Goal: Information Seeking & Learning: Learn about a topic

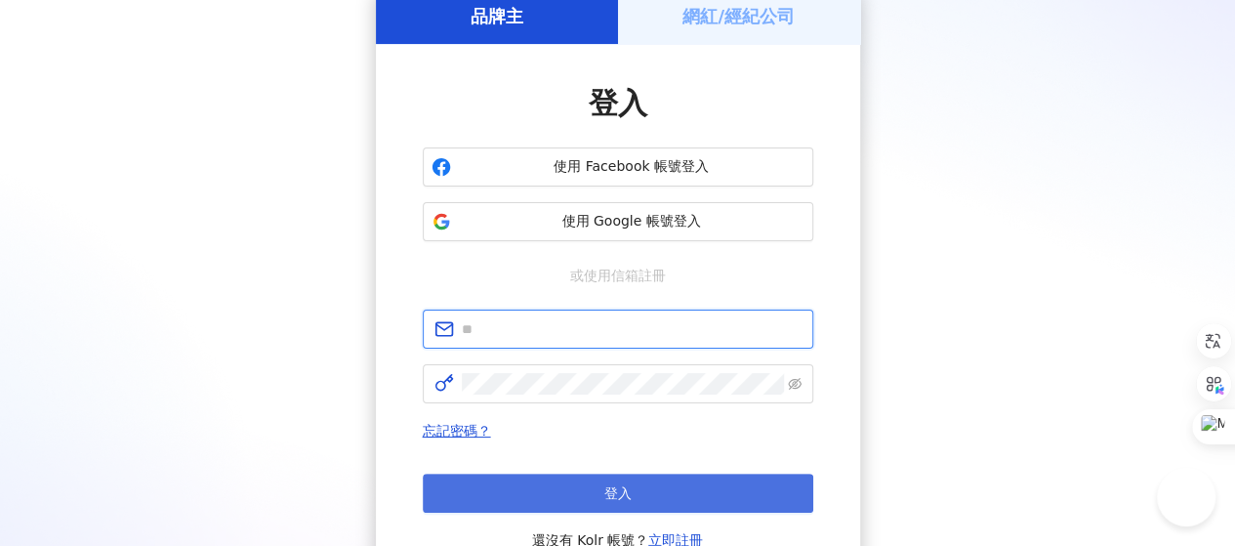
type input "**********"
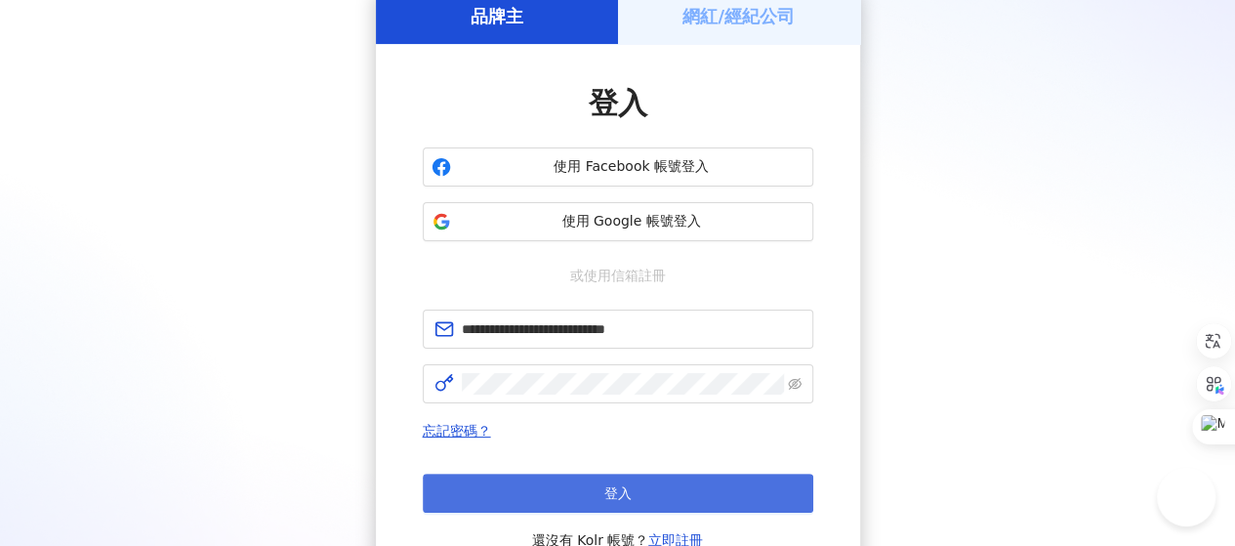
click at [637, 483] on button "登入" at bounding box center [618, 492] width 391 height 39
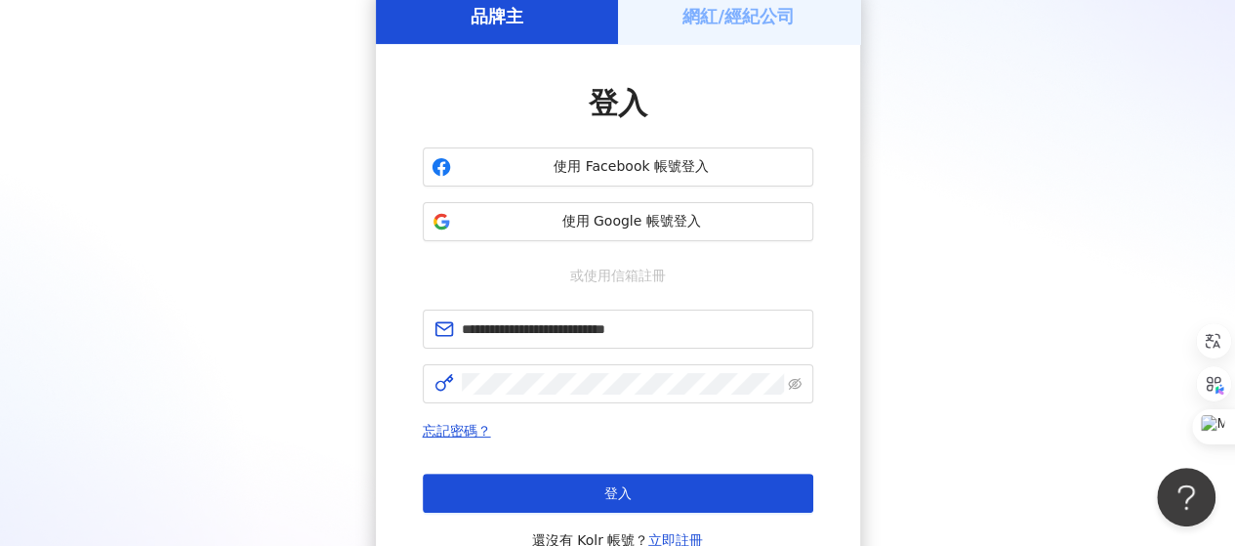
scroll to position [90, 0]
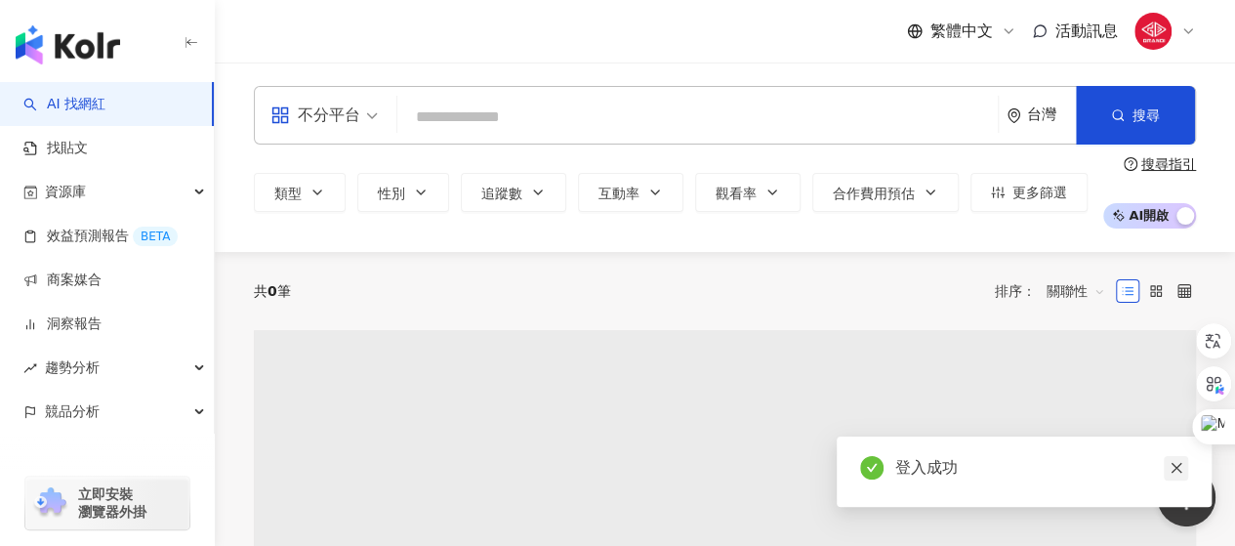
click at [1180, 467] on icon "close" at bounding box center [1177, 468] width 14 height 14
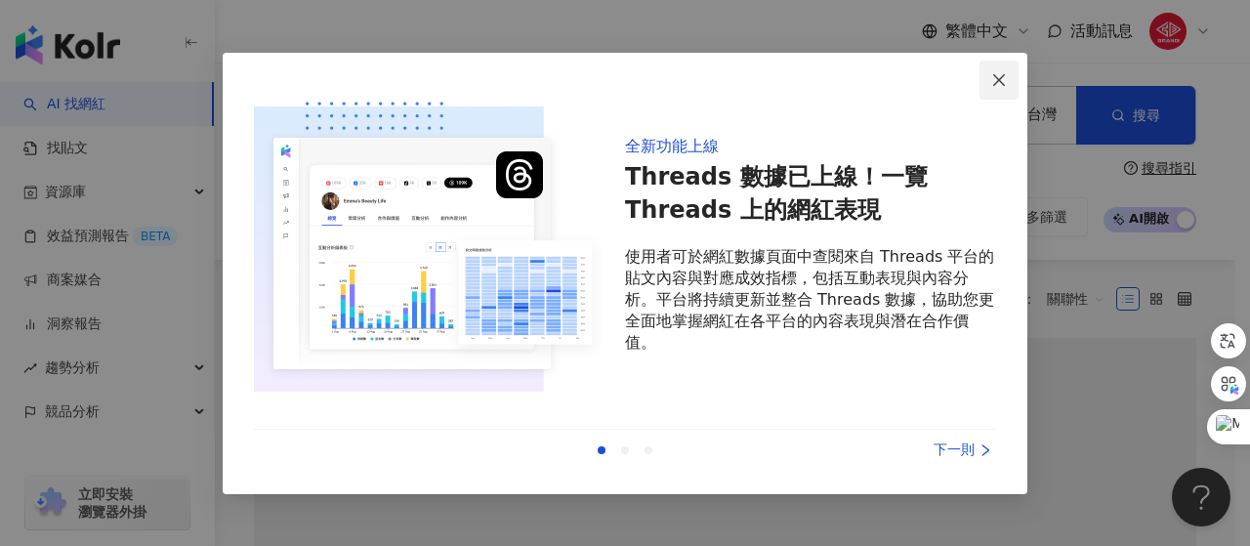
click at [1007, 83] on span "Close" at bounding box center [998, 80] width 39 height 16
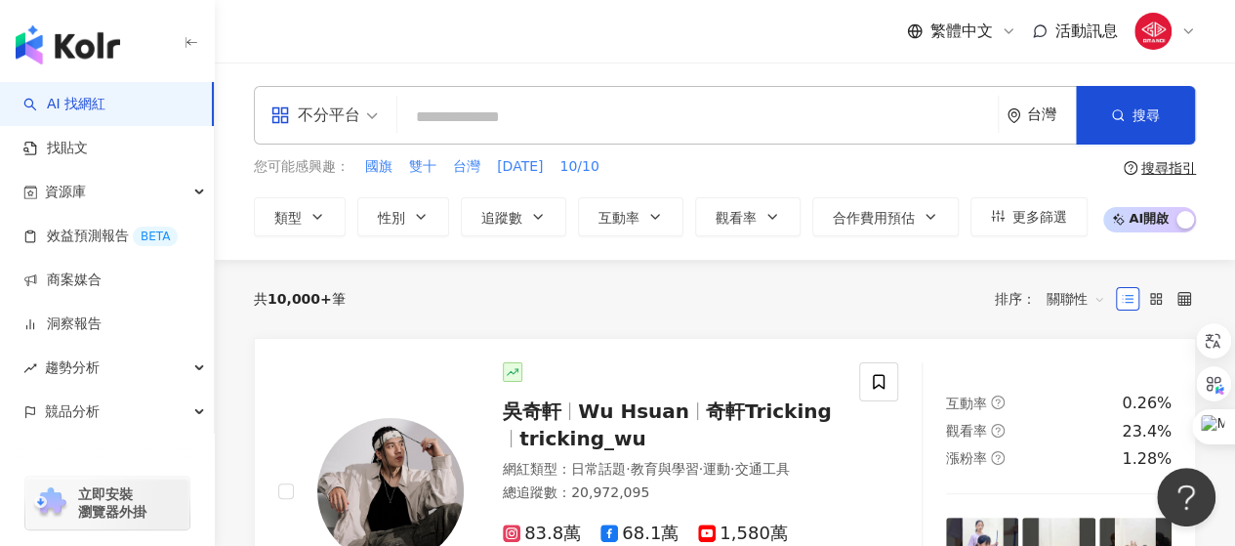
click at [521, 113] on input "search" at bounding box center [697, 117] width 585 height 37
click at [375, 114] on span "不分平台" at bounding box center [323, 115] width 107 height 31
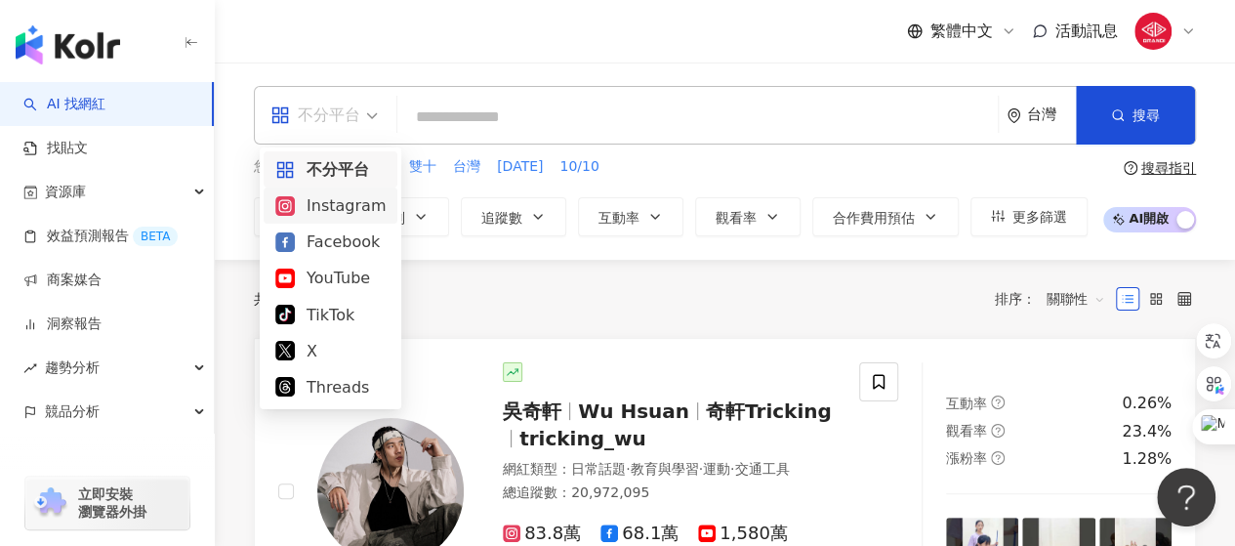
click at [357, 212] on div "Instagram" at bounding box center [330, 205] width 110 height 24
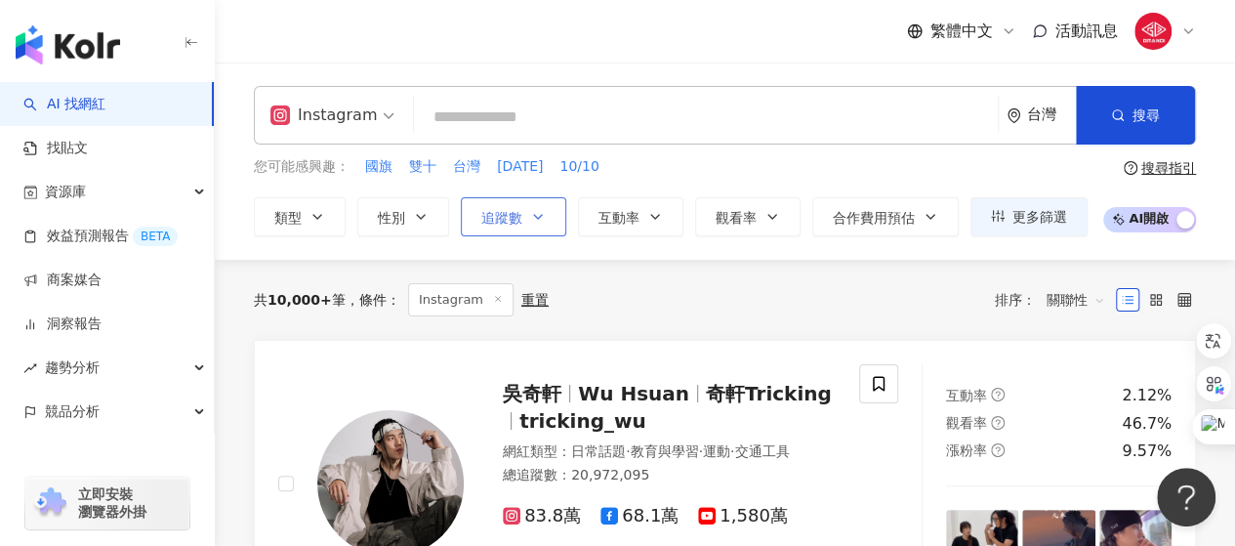
click at [526, 220] on button "追蹤數" at bounding box center [513, 216] width 105 height 39
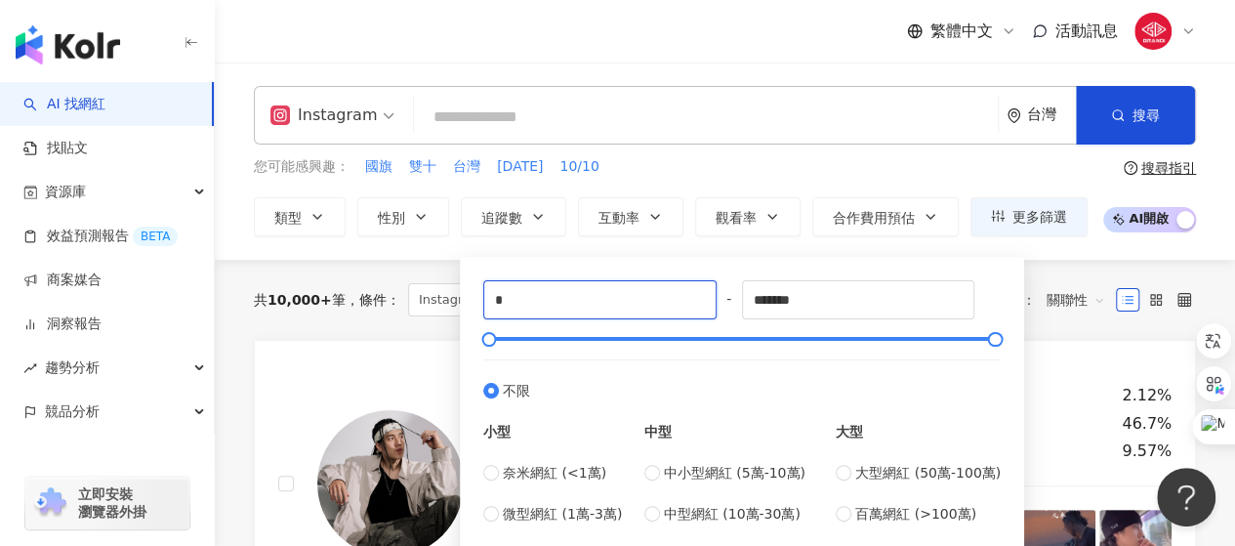
drag, startPoint x: 578, startPoint y: 299, endPoint x: 451, endPoint y: 299, distance: 126.9
type input "*"
type input "****"
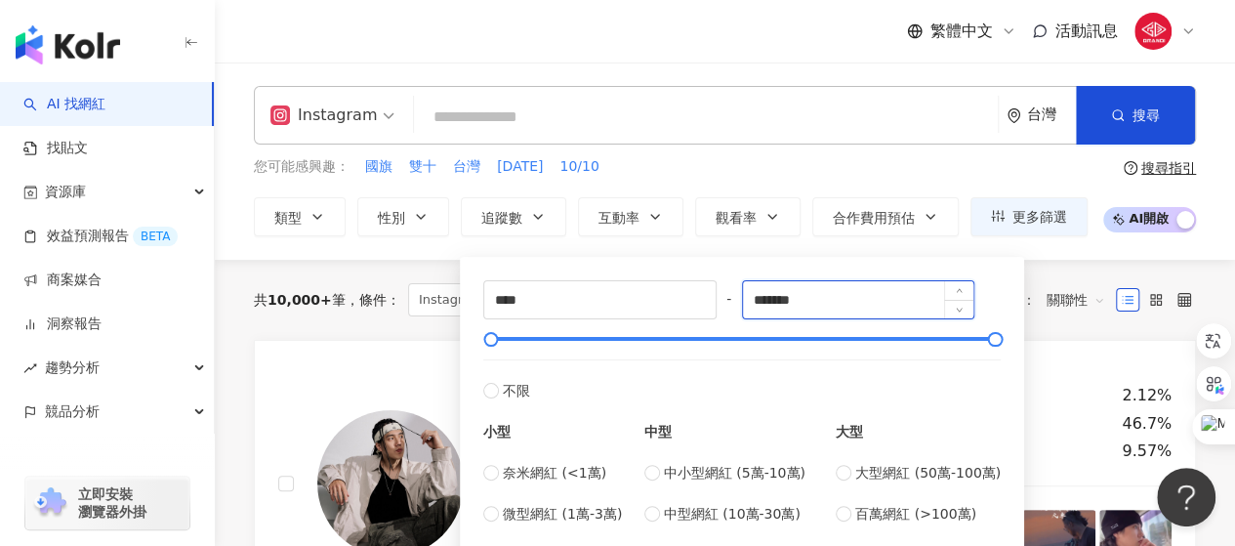
click at [859, 302] on input "*******" at bounding box center [858, 299] width 231 height 37
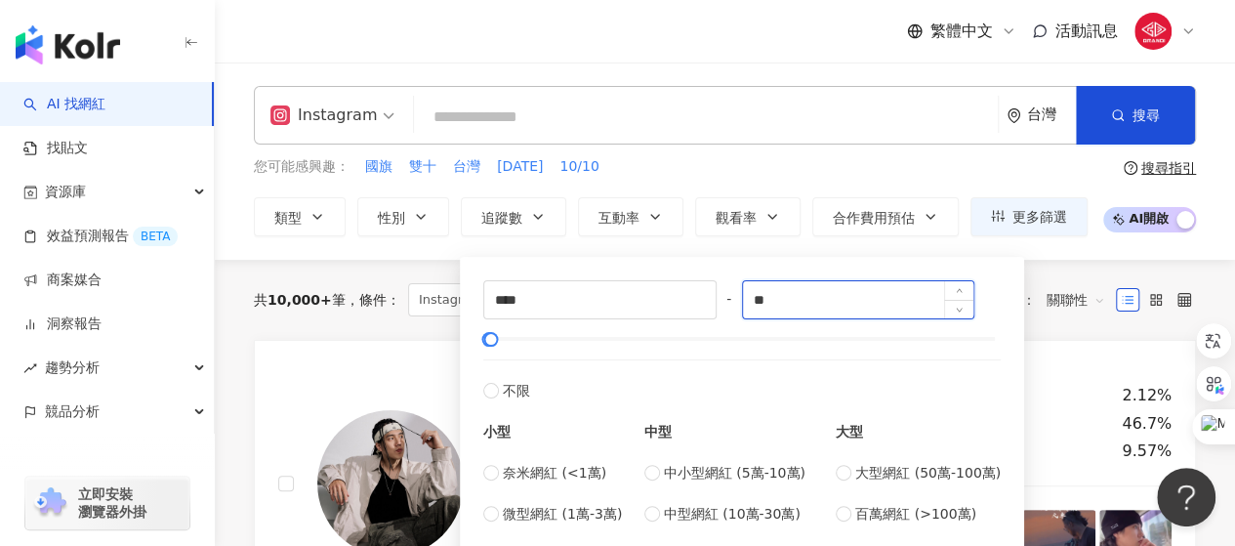
type input "*"
type input "******"
click at [1013, 317] on div "**** - ****** 不限 小型 奈米網紅 (<1萬) 微型網紅 (1萬-3萬) 小型網紅 (3萬-5萬) 中型 中小型網紅 (5萬-10萬) 中型網紅…" at bounding box center [742, 423] width 564 height 332
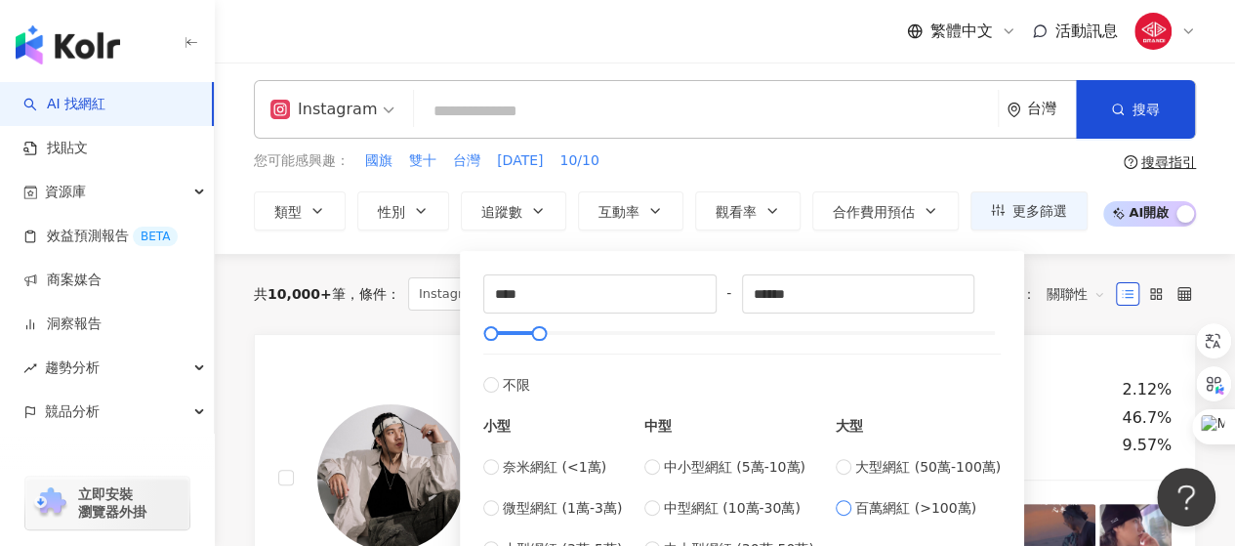
scroll to position [98, 0]
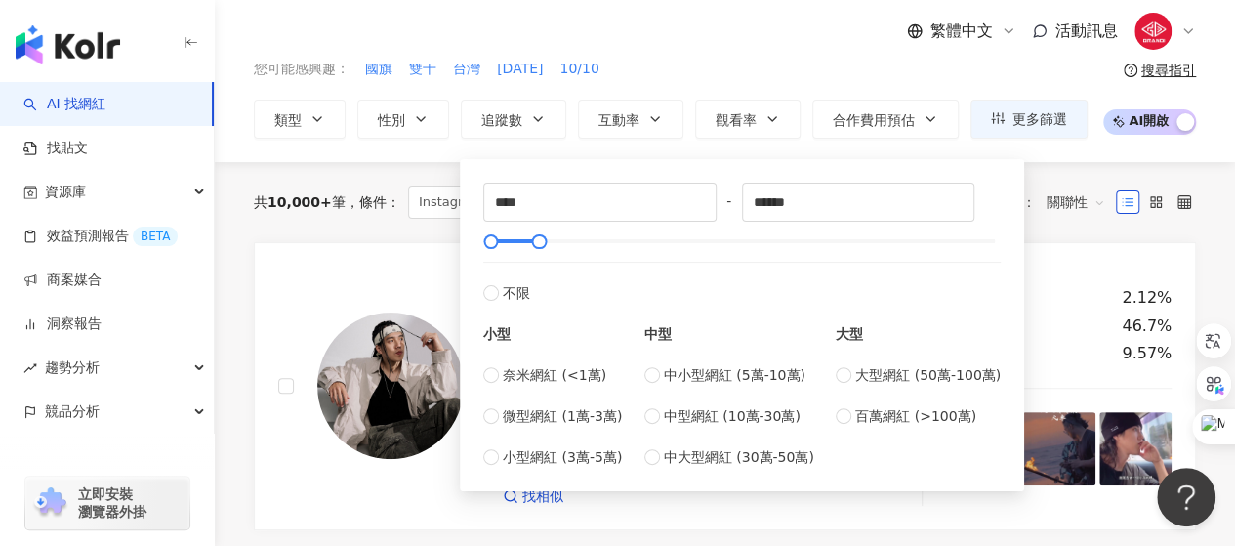
click at [1041, 233] on div "共 10,000+ 筆 條件 ： Instagram 重置 排序： 關聯性" at bounding box center [725, 202] width 942 height 80
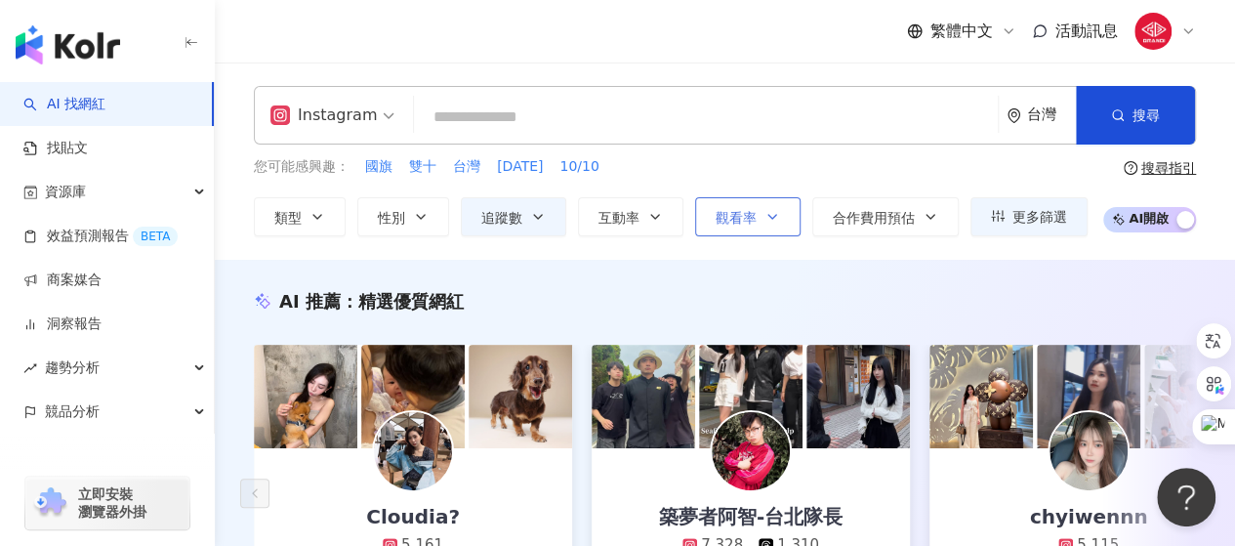
scroll to position [98, 0]
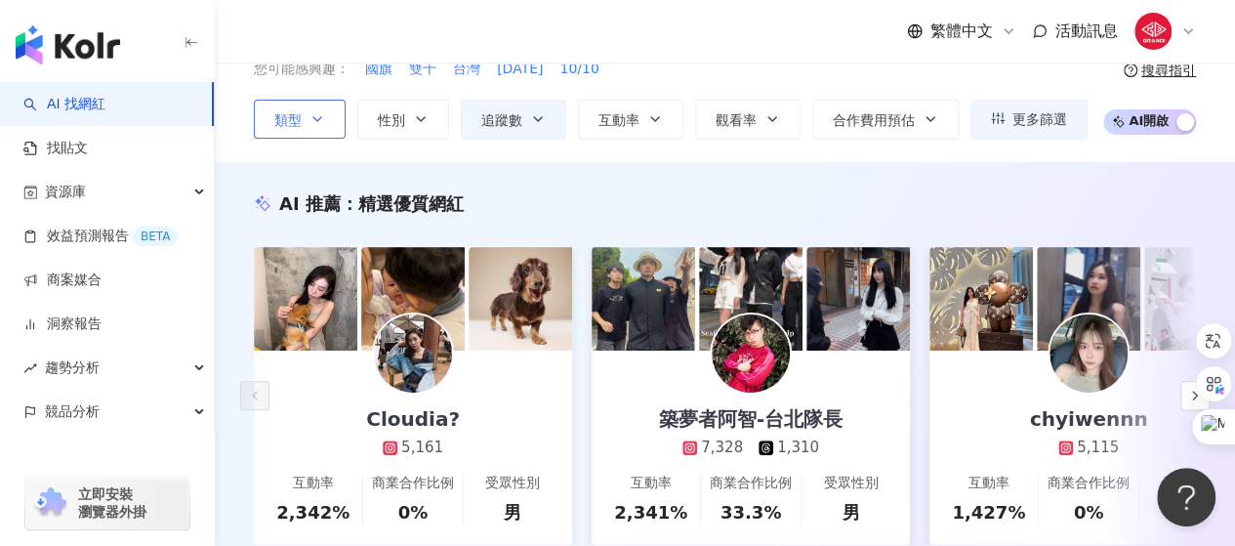
click at [322, 124] on icon "button" at bounding box center [317, 119] width 16 height 16
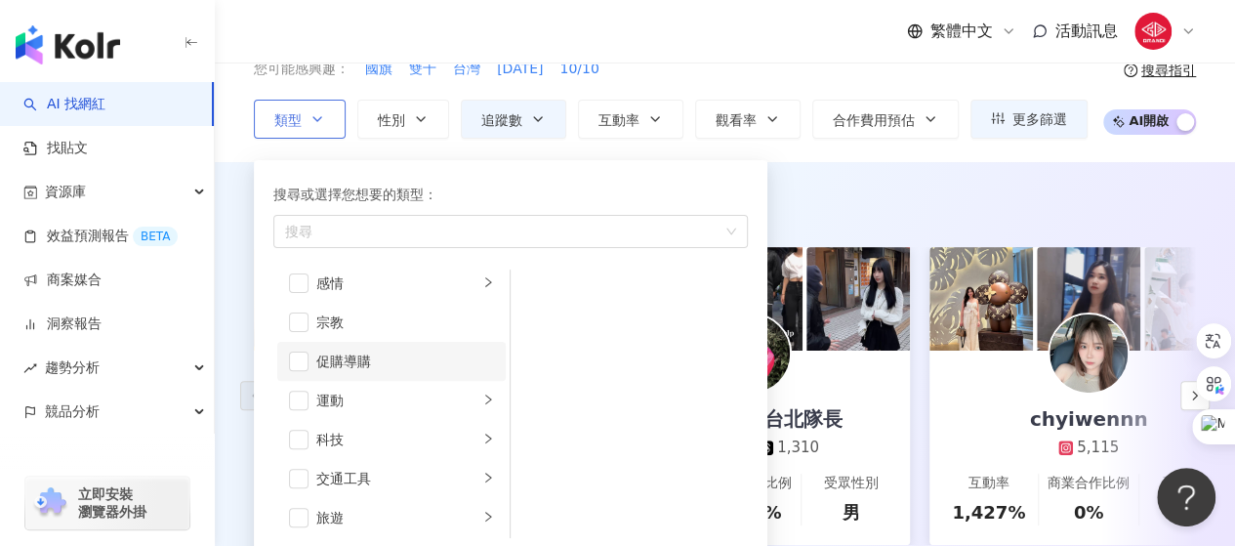
scroll to position [676, 0]
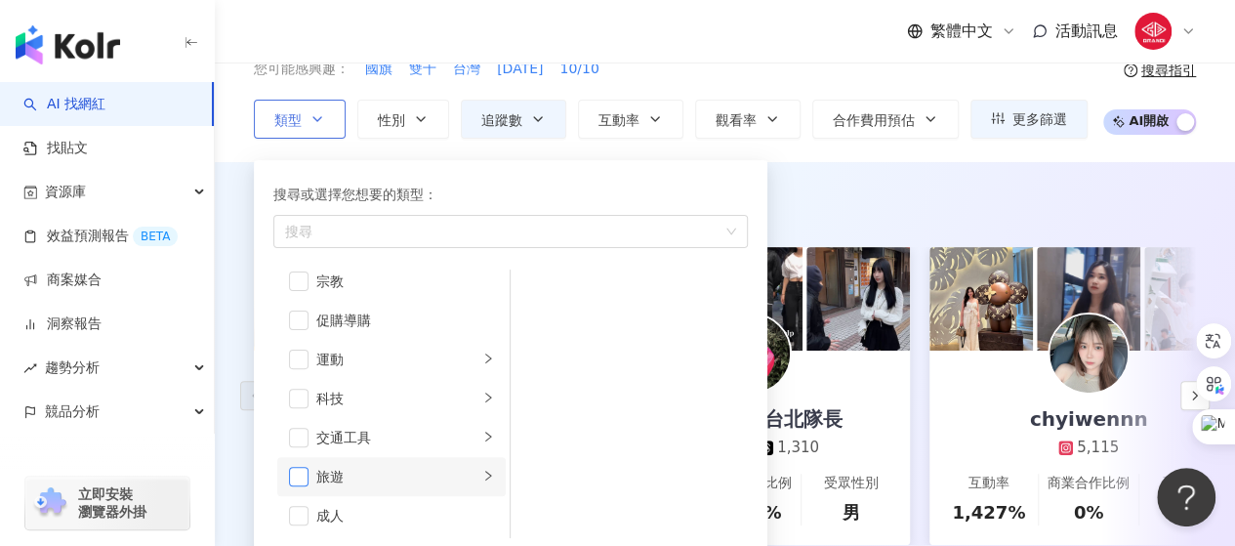
click at [304, 475] on span "button" at bounding box center [299, 477] width 20 height 20
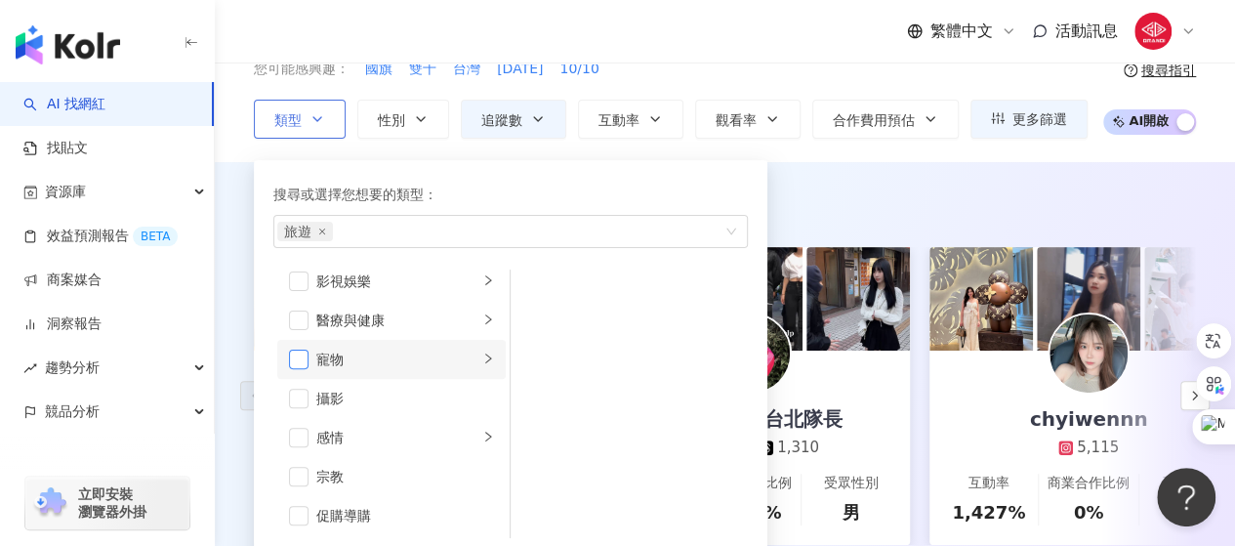
click at [305, 352] on span "button" at bounding box center [299, 359] width 20 height 20
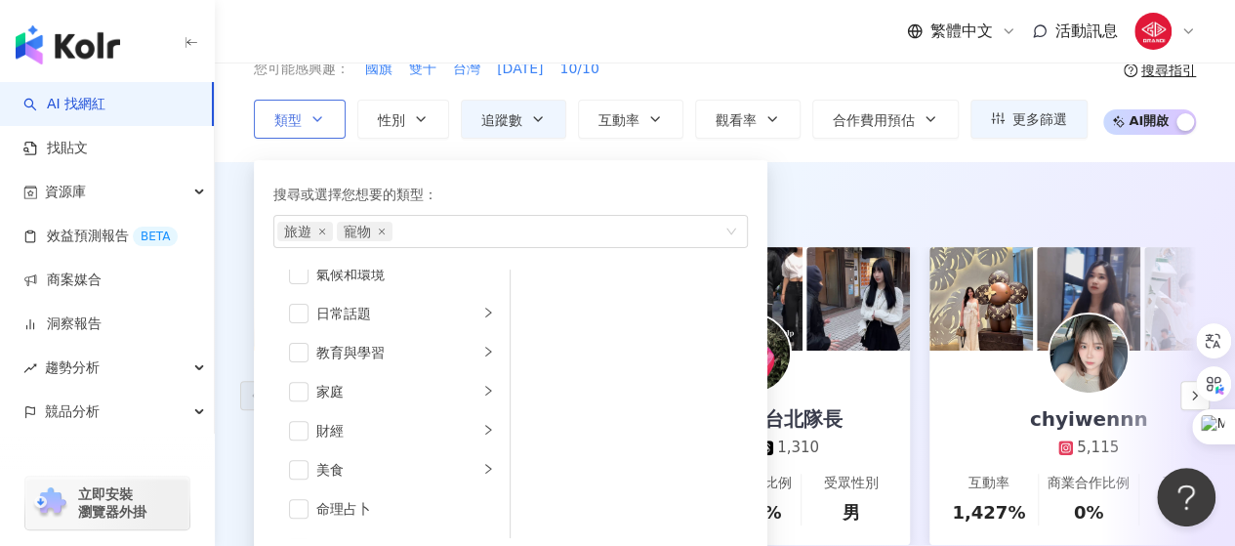
scroll to position [90, 0]
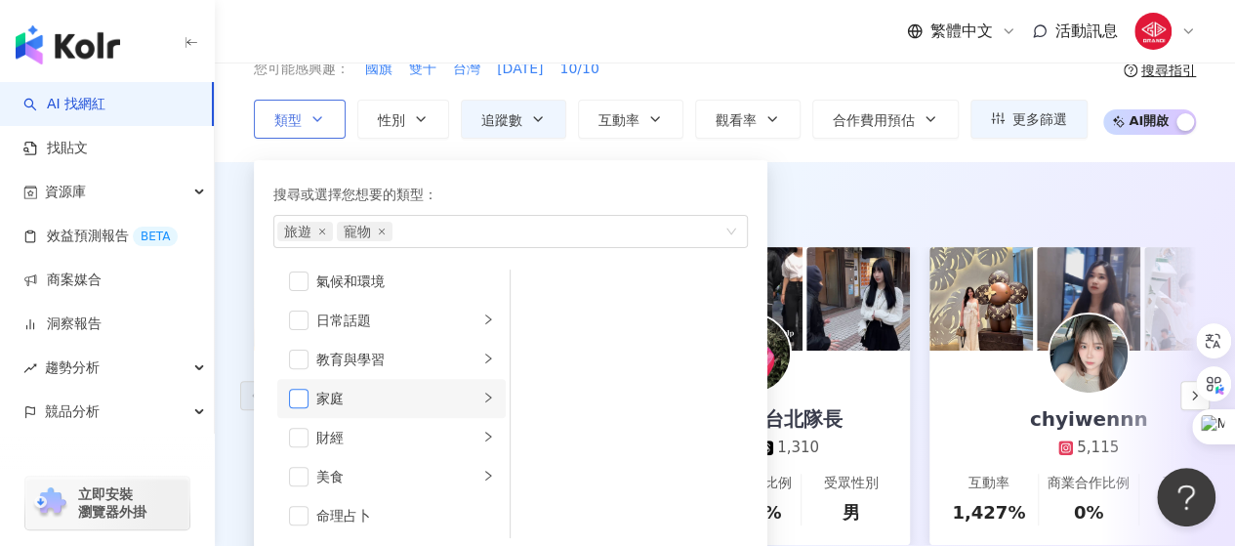
click at [301, 392] on span "button" at bounding box center [299, 399] width 20 height 20
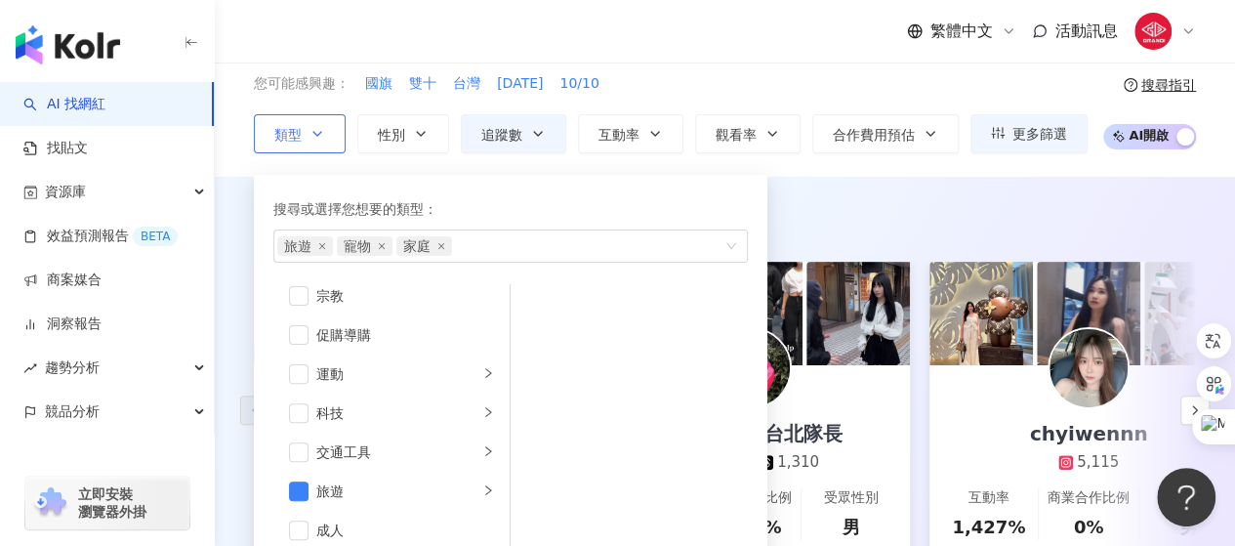
scroll to position [195, 0]
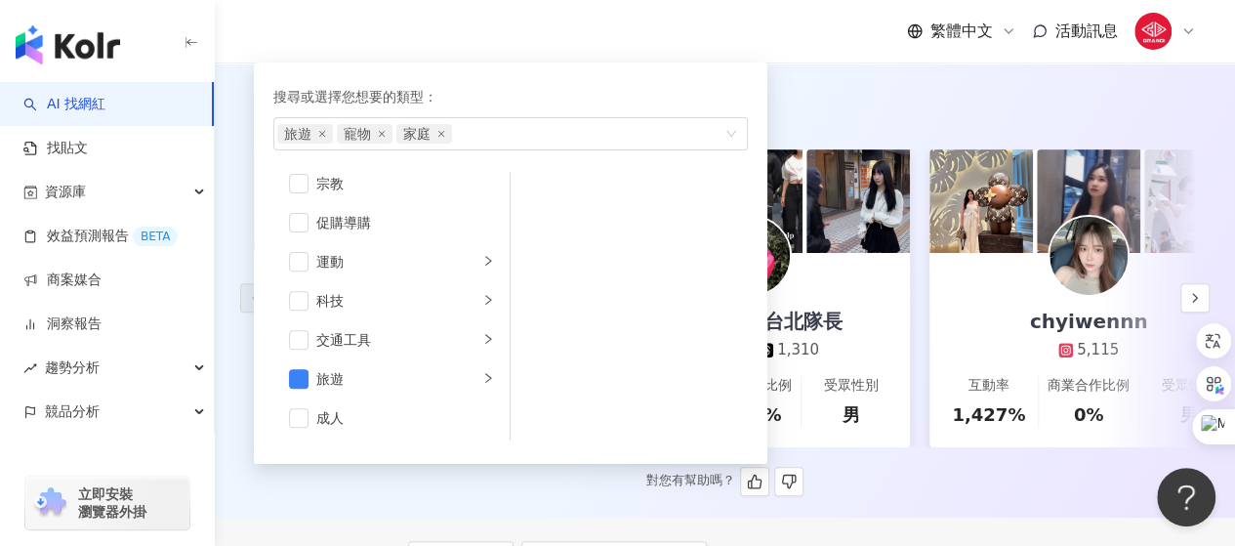
click at [806, 128] on div "AI 推薦 ： 精選優質網紅 Cloudia? 5,161 互動率 2,342% 商業合作比例 0% 受眾性別 男 築夢者阿智-台北隊長 7,328 1,31…" at bounding box center [725, 295] width 1020 height 402
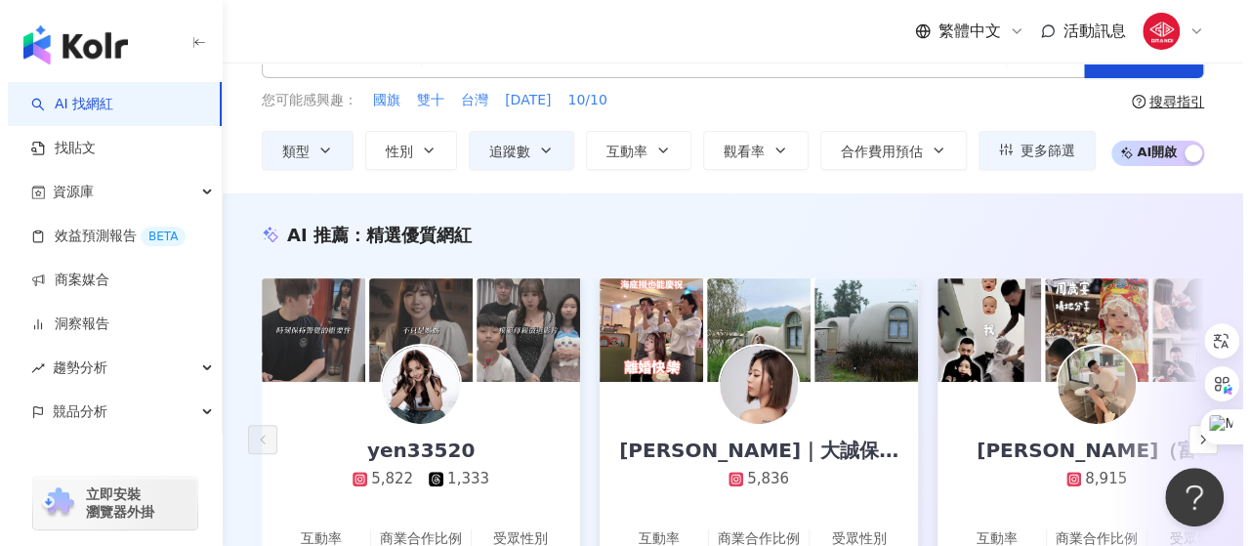
scroll to position [98, 0]
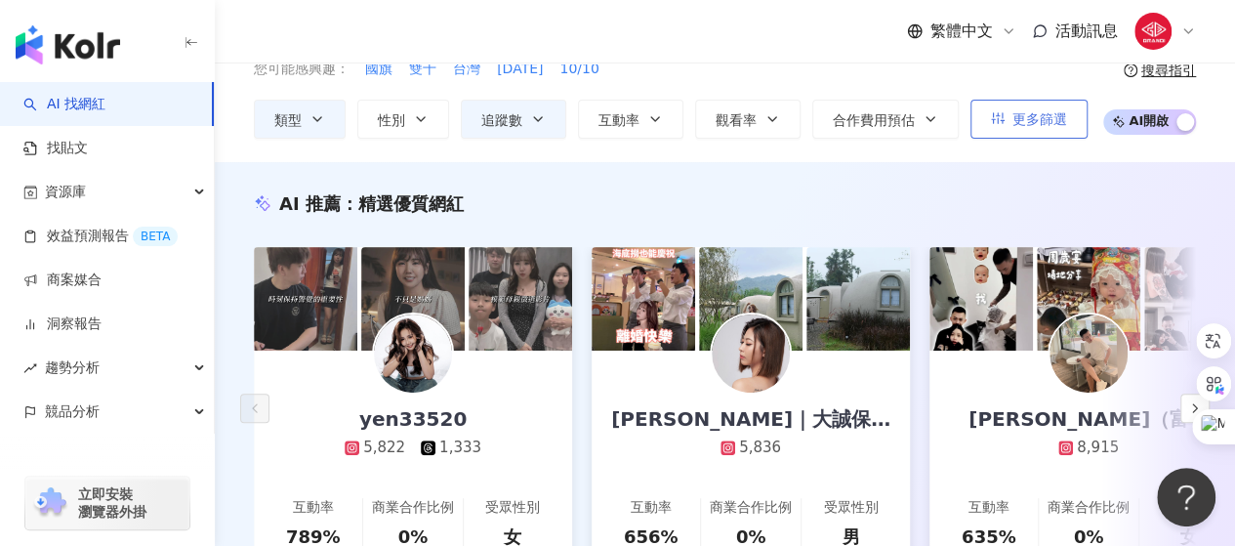
click at [1027, 124] on span "更多篩選" at bounding box center [1039, 119] width 55 height 16
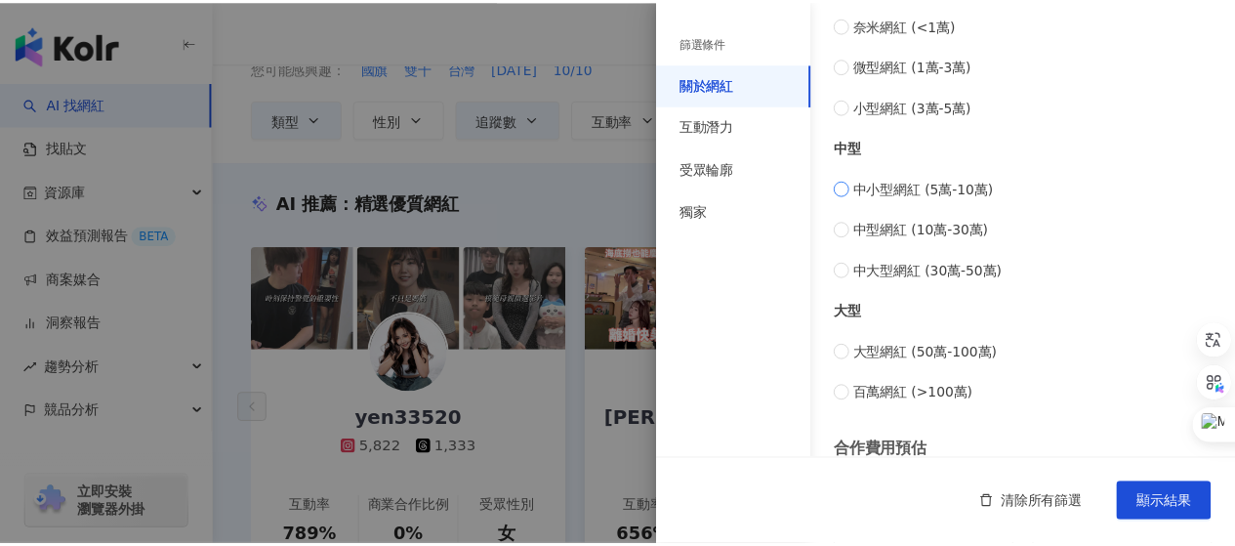
scroll to position [925, 0]
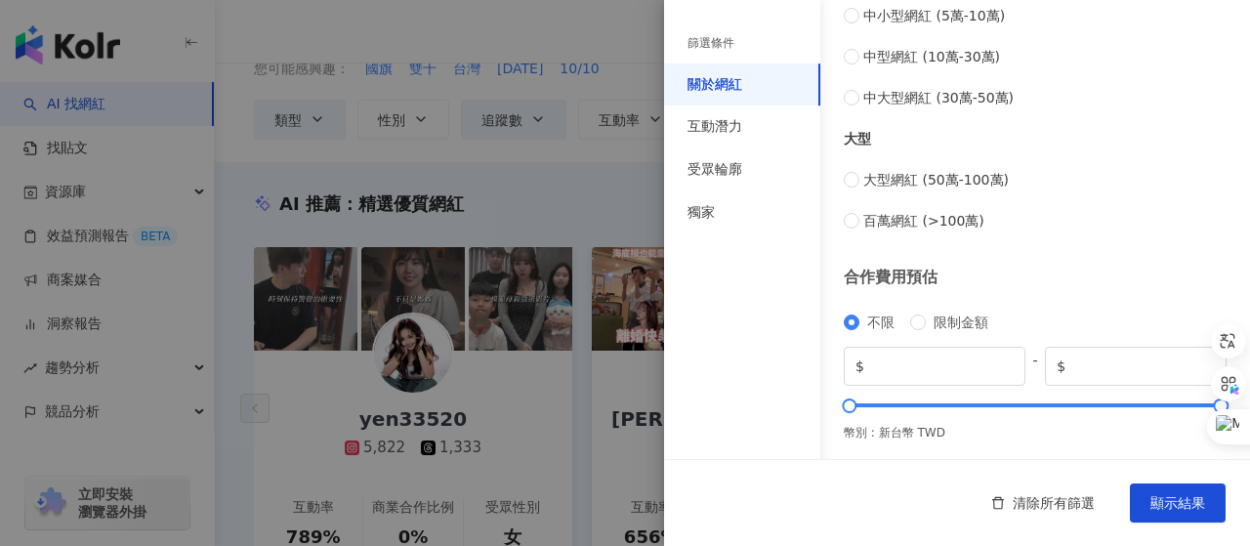
click at [634, 202] on div at bounding box center [625, 273] width 1250 height 546
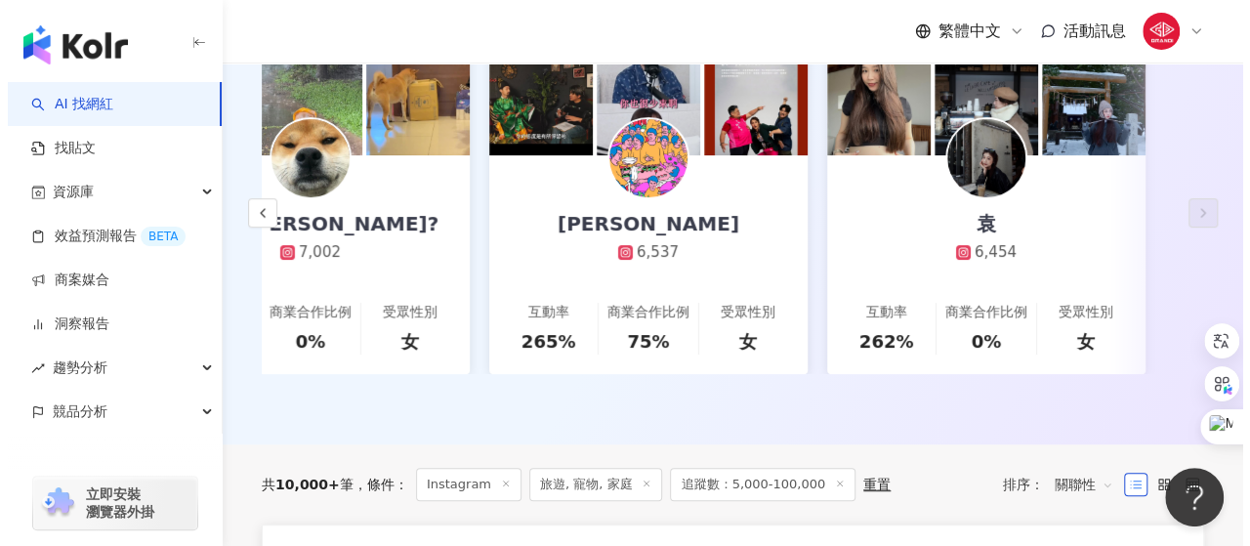
scroll to position [0, 0]
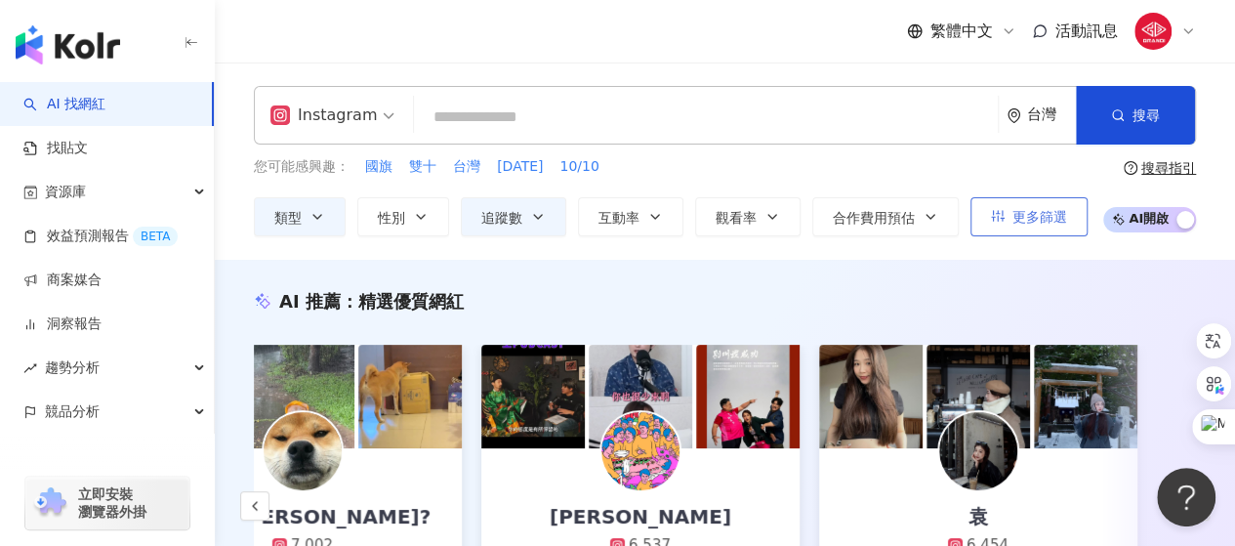
click at [1045, 223] on span "更多篩選" at bounding box center [1039, 217] width 55 height 16
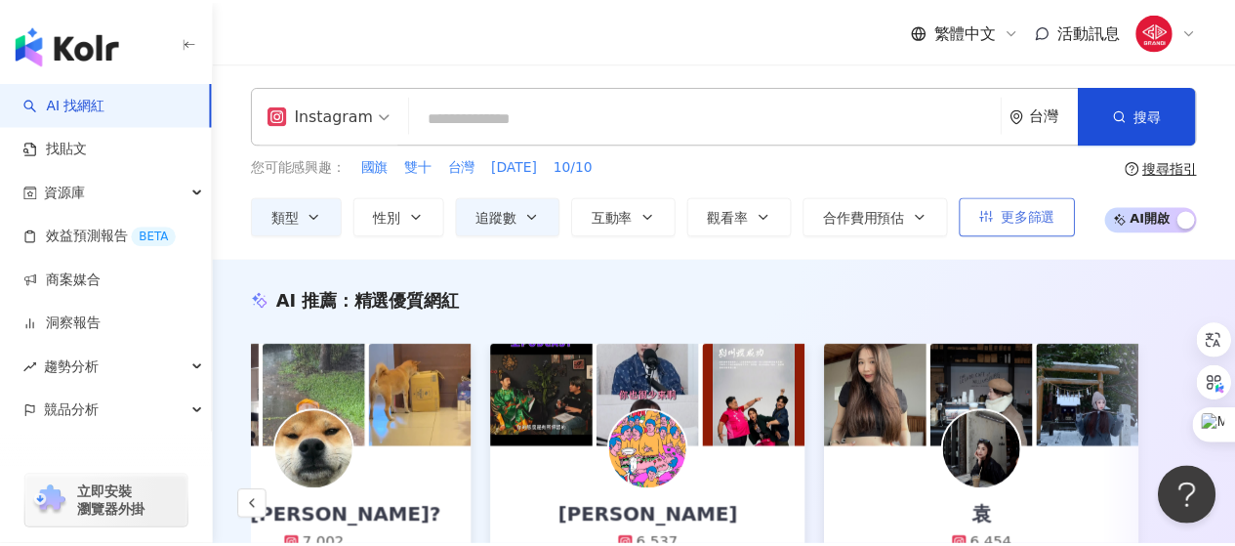
scroll to position [0, 3136]
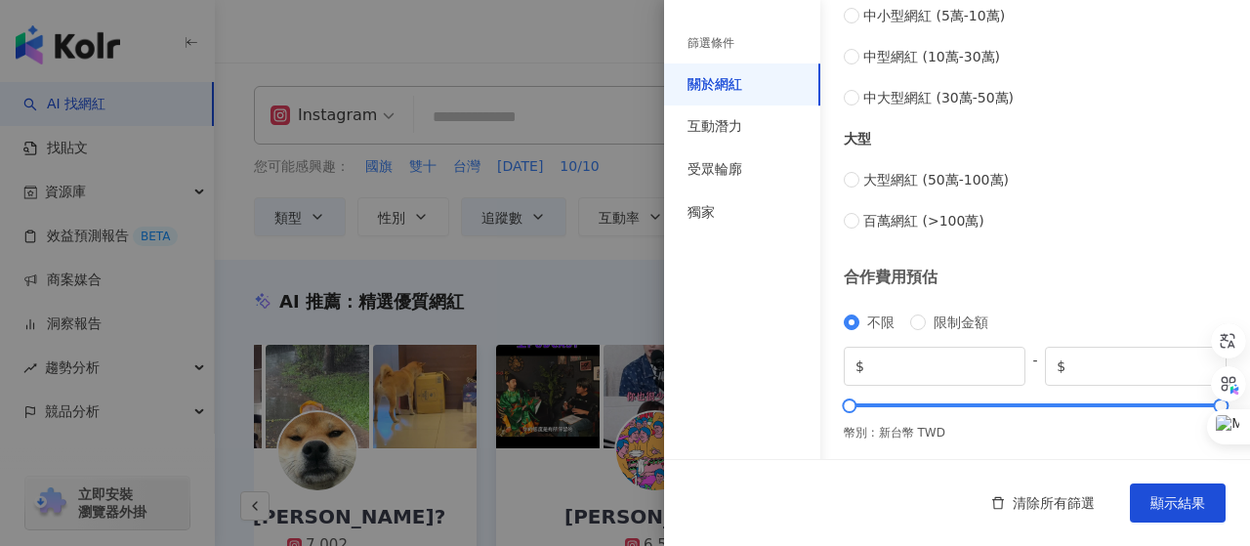
click at [642, 283] on div at bounding box center [625, 273] width 1250 height 546
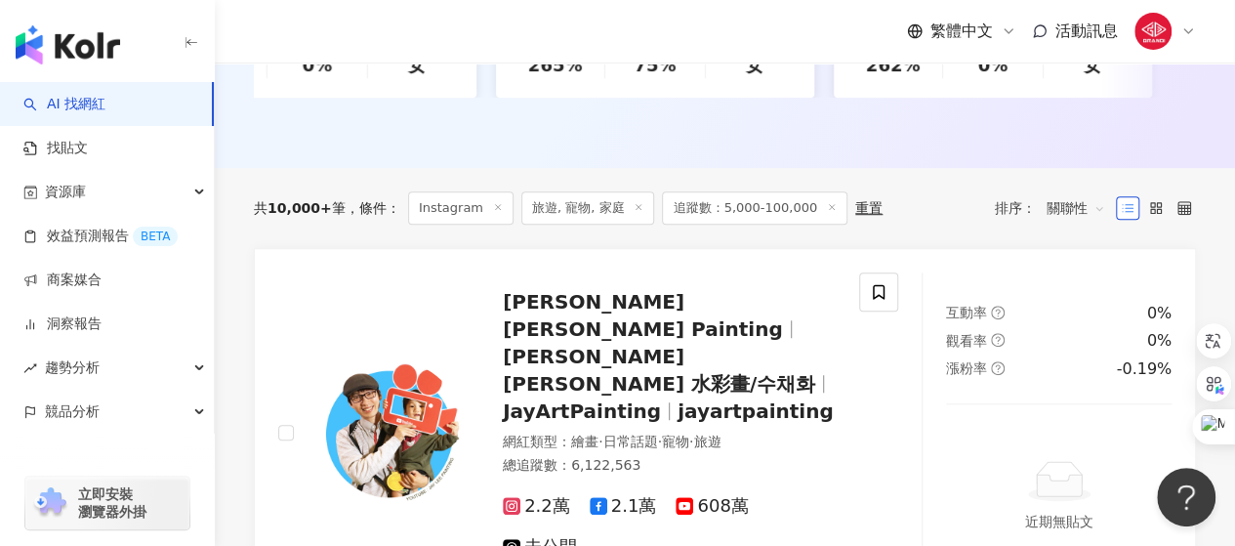
scroll to position [0, 0]
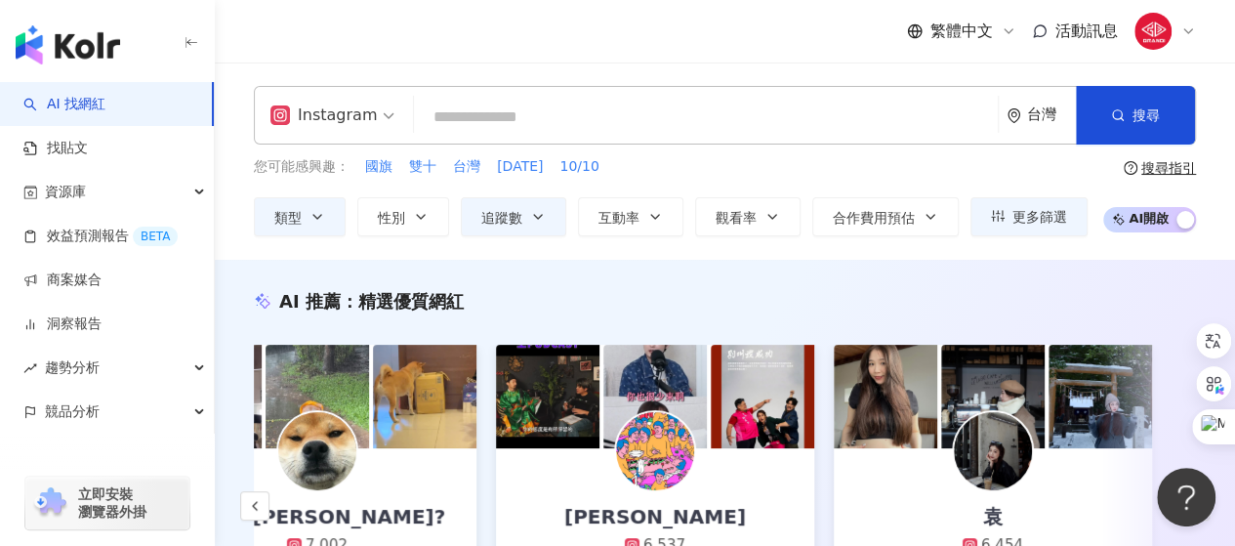
click at [588, 117] on input "search" at bounding box center [706, 117] width 568 height 37
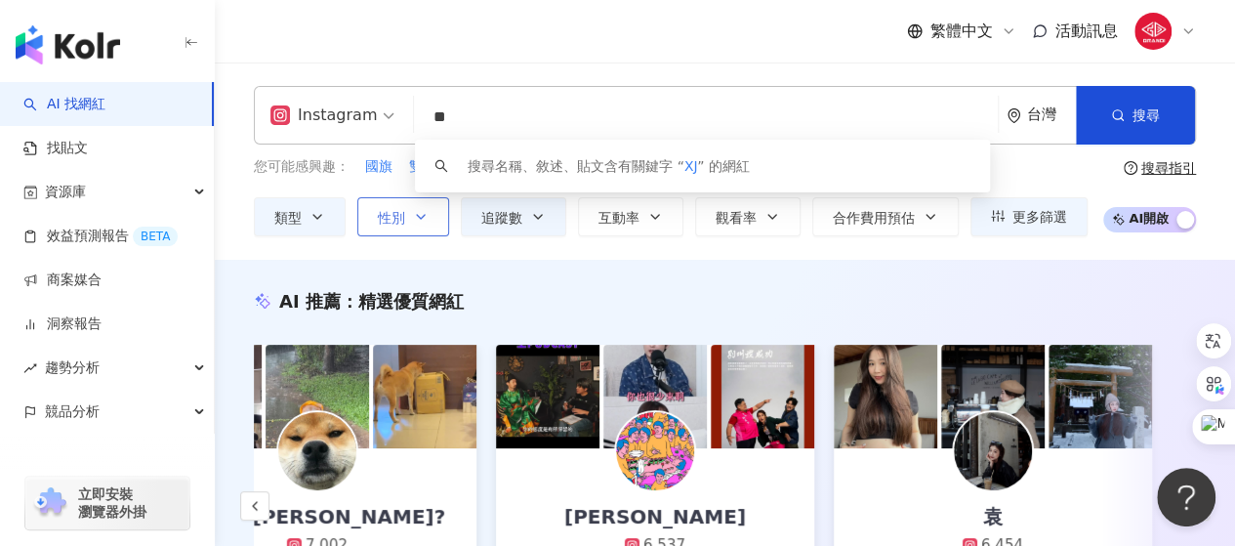
type input "*"
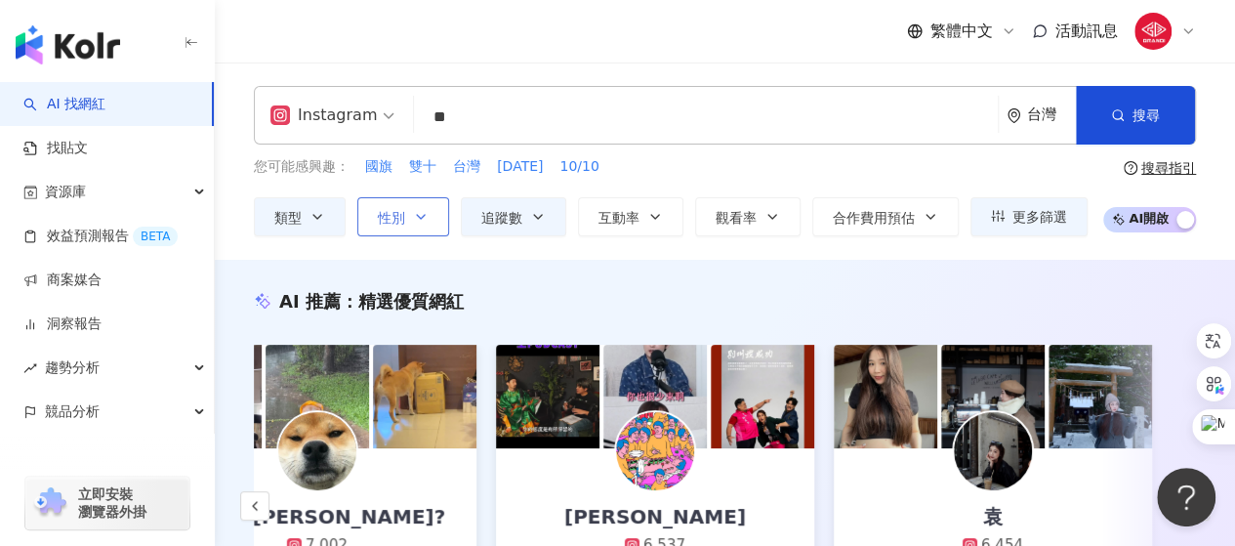
type input "**"
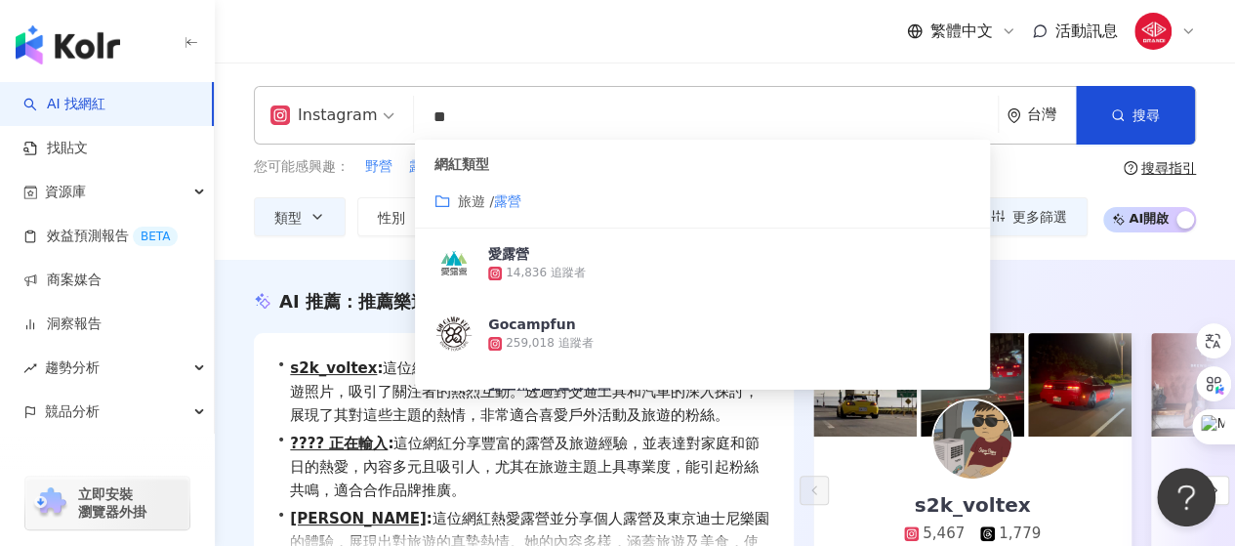
click at [383, 254] on div "Instagram 露營 ** 台灣 搜尋 customizedTag 網紅類型 旅遊 / 露營 愛露營 14,836 追蹤者 Gocampfun 259,0…" at bounding box center [725, 160] width 1020 height 197
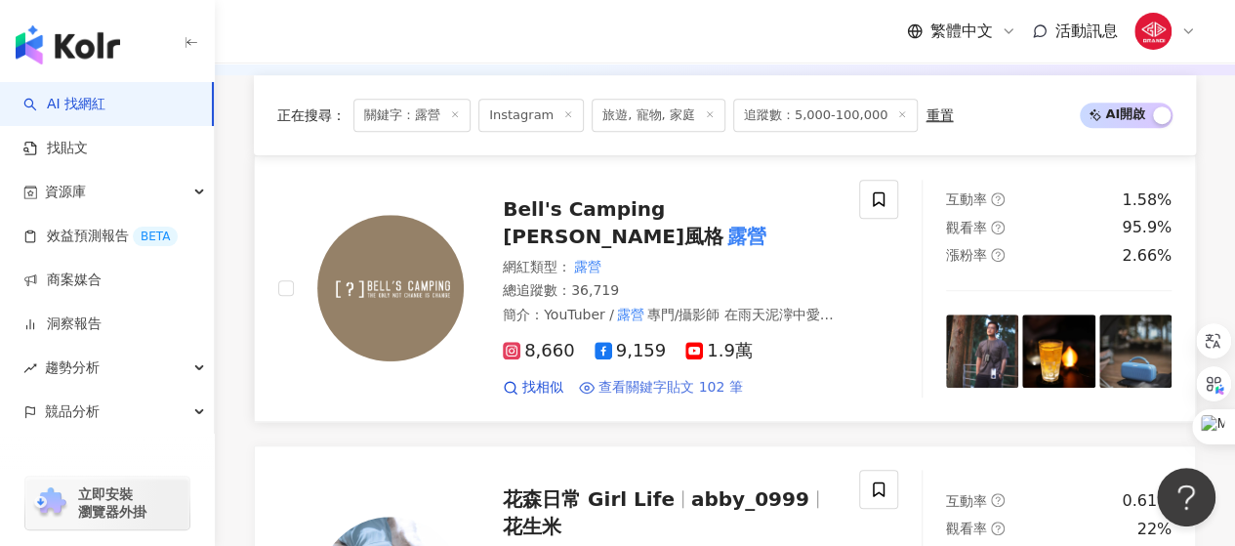
scroll to position [683, 0]
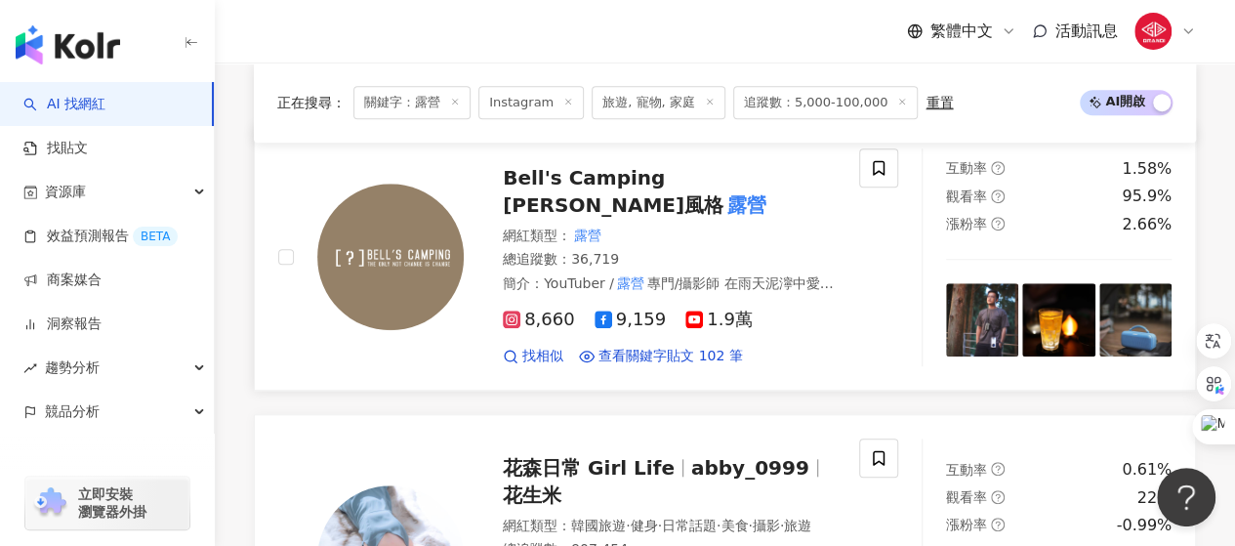
click at [539, 309] on span "8,660" at bounding box center [539, 319] width 72 height 21
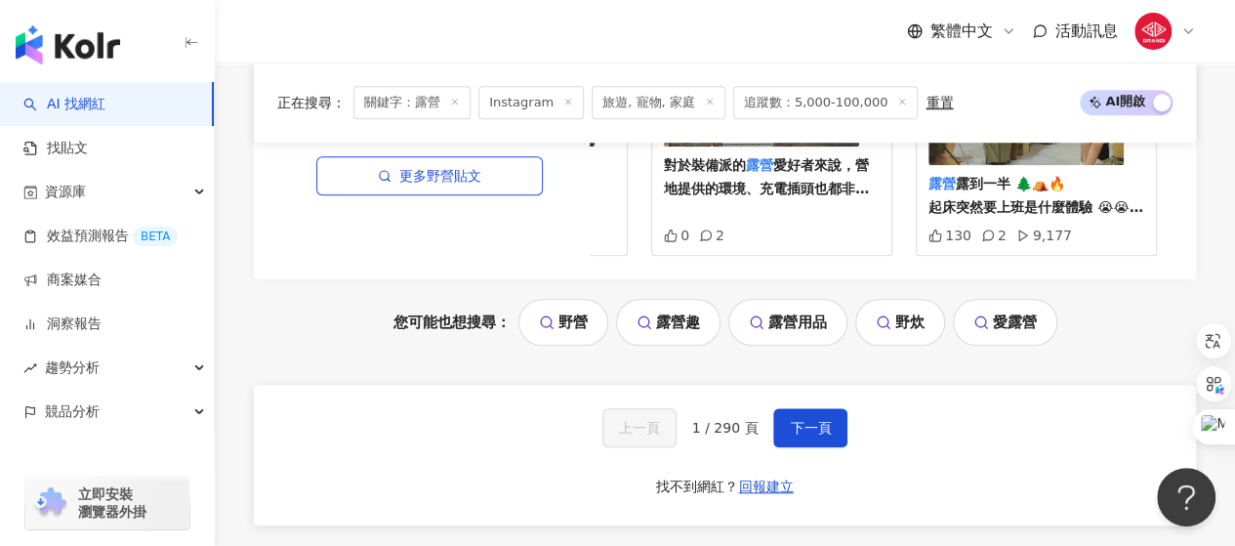
scroll to position [4491, 0]
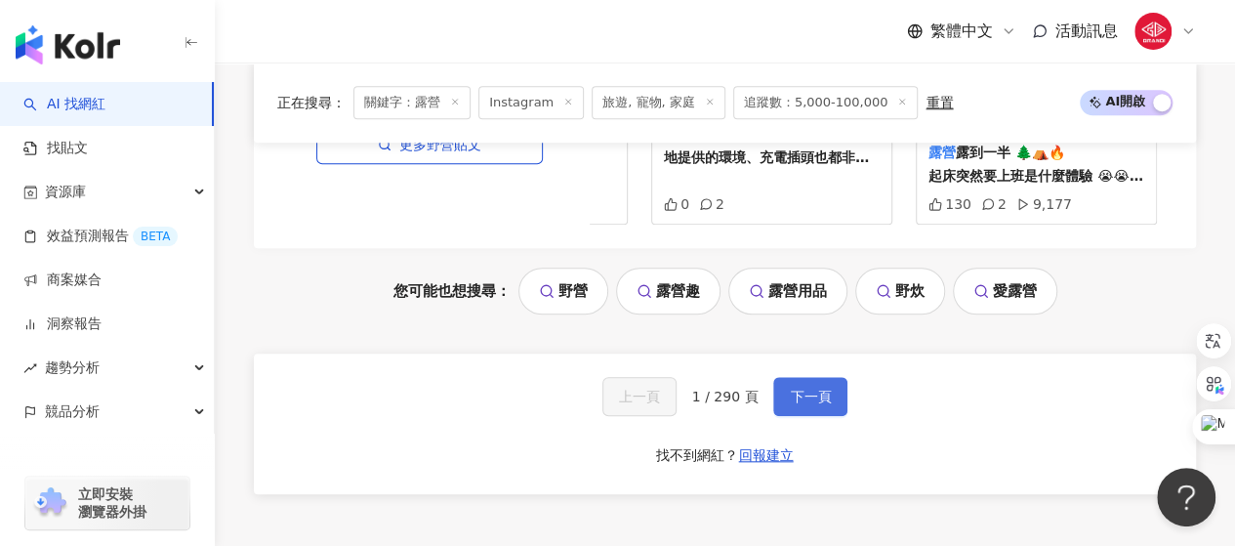
click at [793, 389] on span "下一頁" at bounding box center [810, 397] width 41 height 16
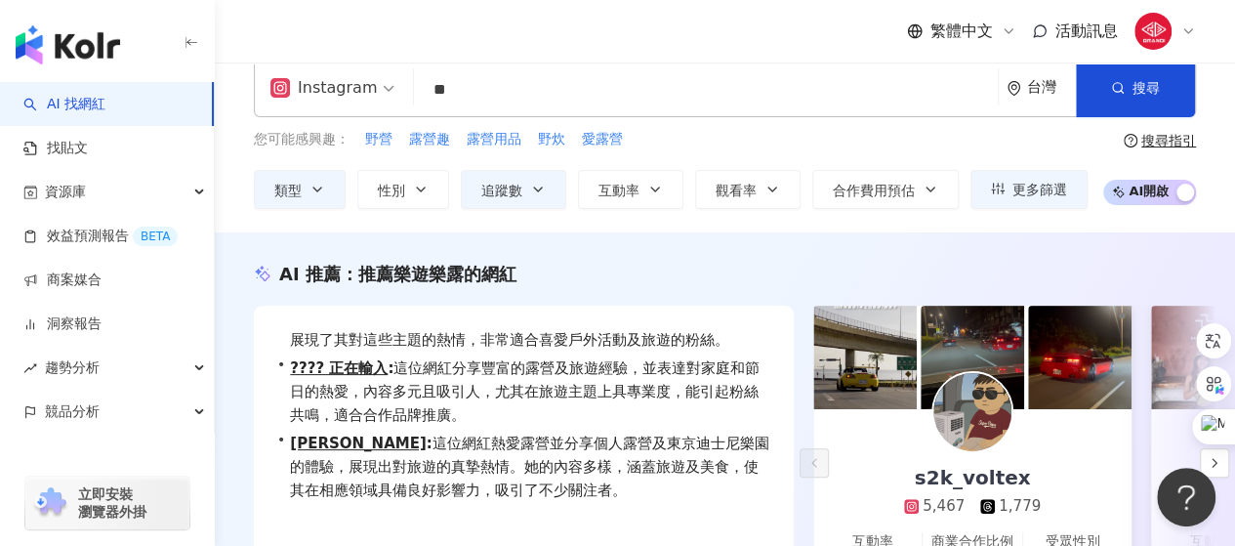
scroll to position [0, 0]
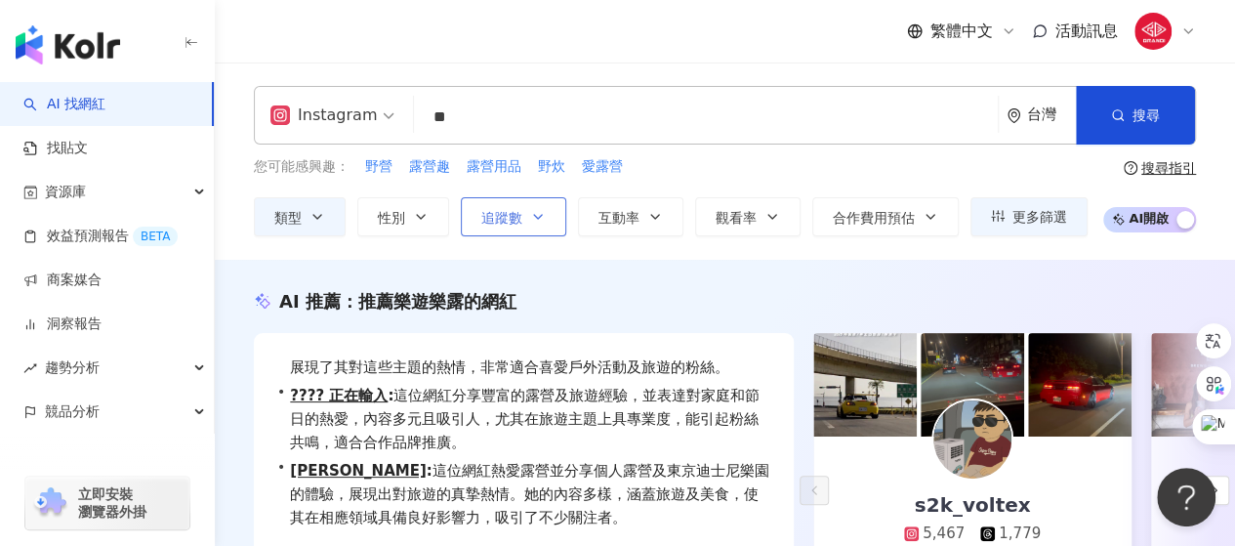
click at [535, 222] on icon "button" at bounding box center [538, 217] width 16 height 16
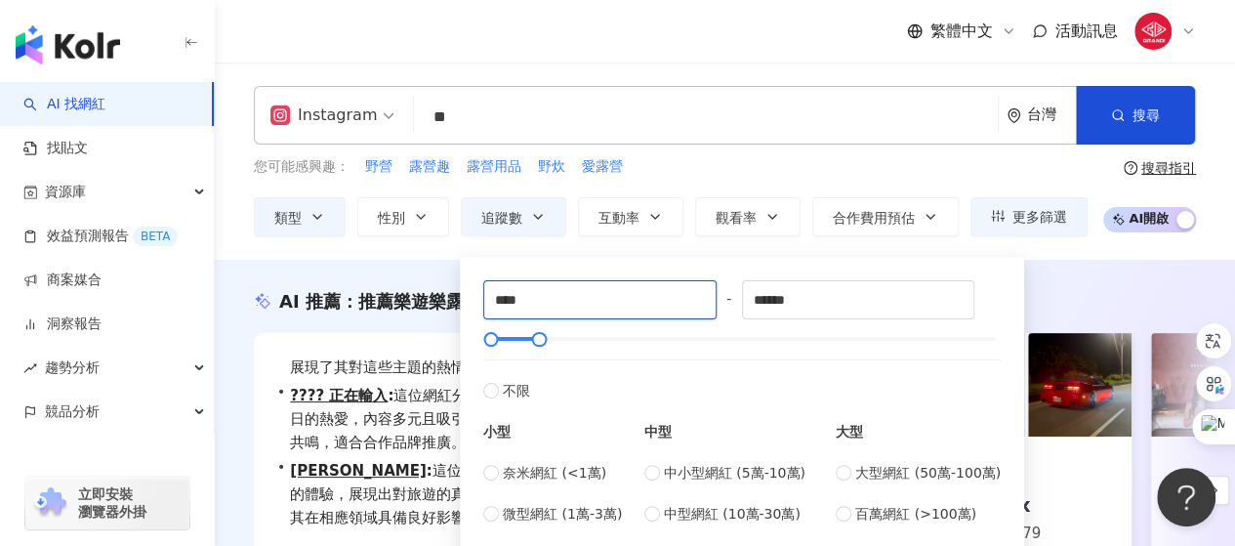
drag, startPoint x: 543, startPoint y: 292, endPoint x: 444, endPoint y: 308, distance: 100.0
type input "*"
type input "****"
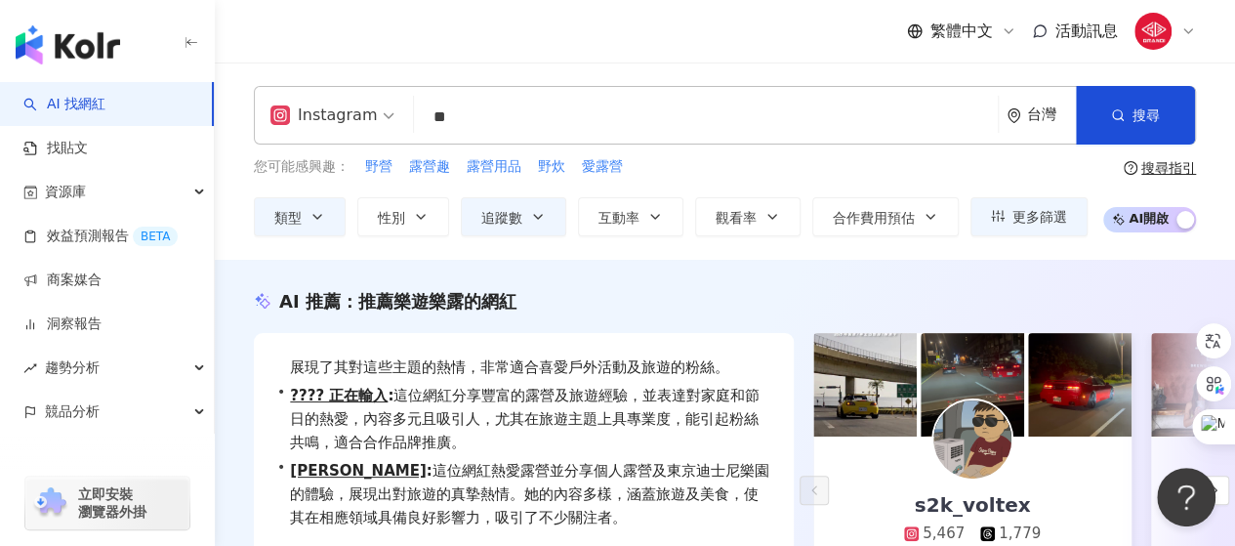
click at [432, 280] on div "AI 推薦 ： 推薦樂遊樂露的網紅 • s2k_voltex : 這位網紅熱愛露營及旅遊，分享了豐富的個人經驗與沖繩旅遊照片，吸引了關注者的熱烈互動。透過對交…" at bounding box center [725, 494] width 1020 height 468
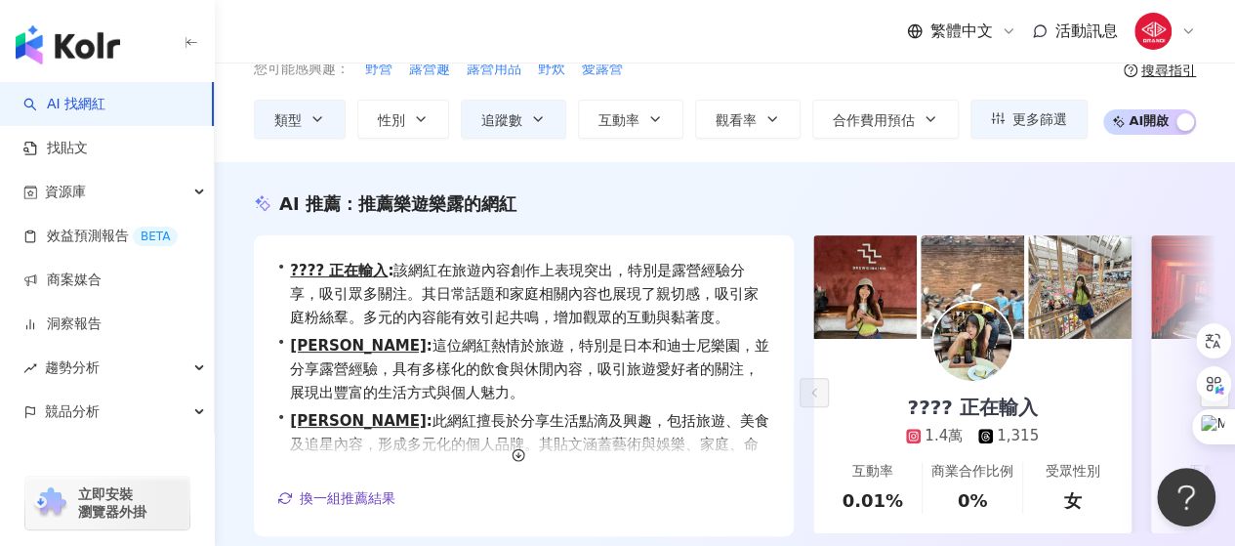
click at [990, 349] on img at bounding box center [972, 342] width 78 height 78
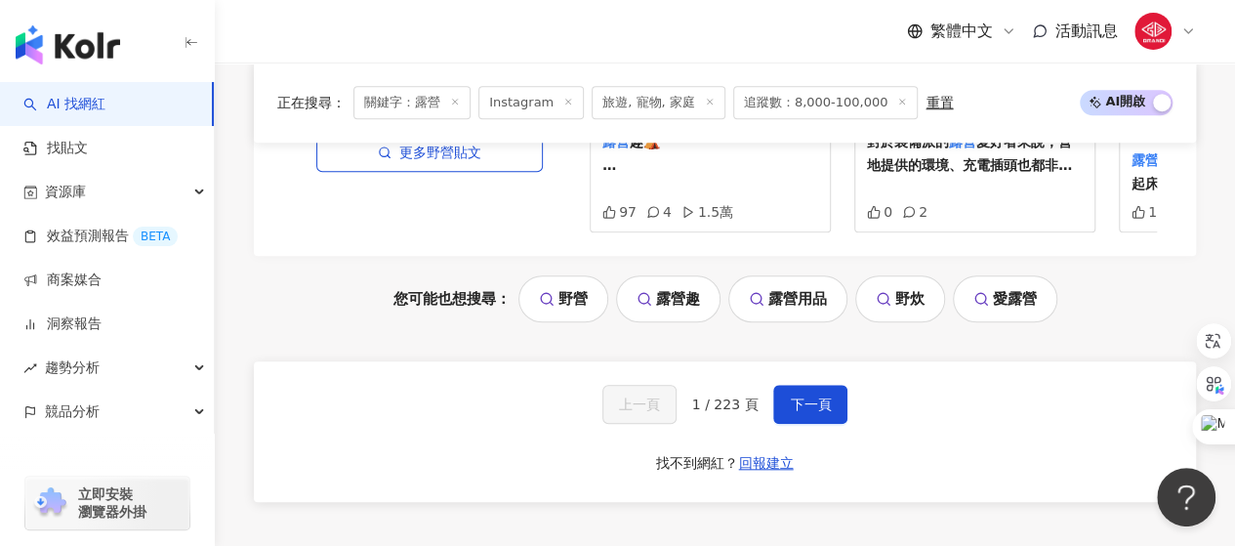
scroll to position [4491, 0]
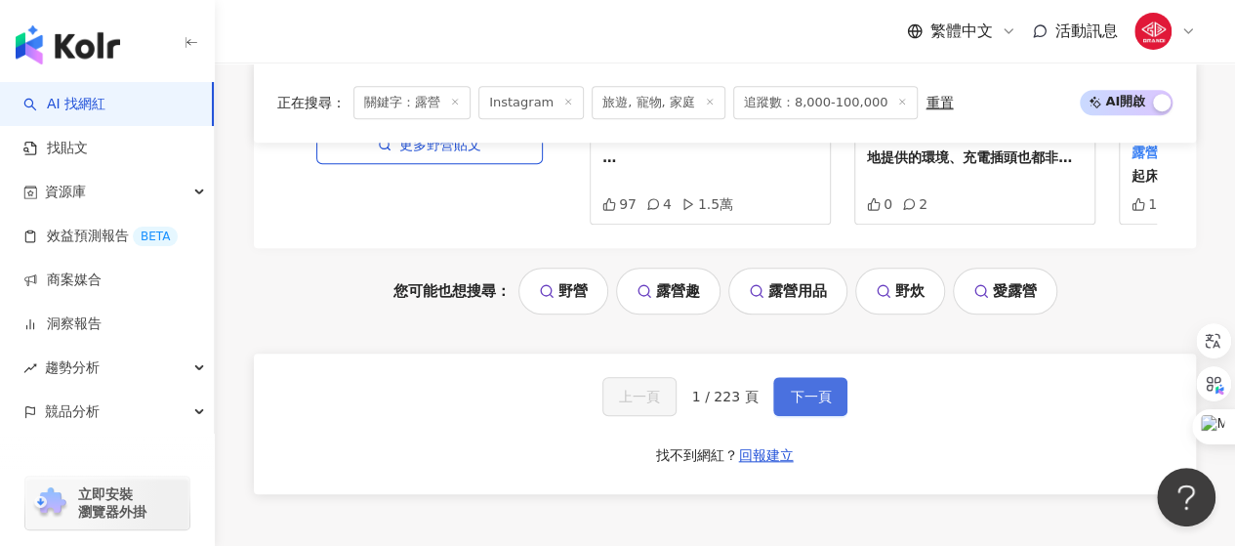
click at [795, 389] on span "下一頁" at bounding box center [810, 397] width 41 height 16
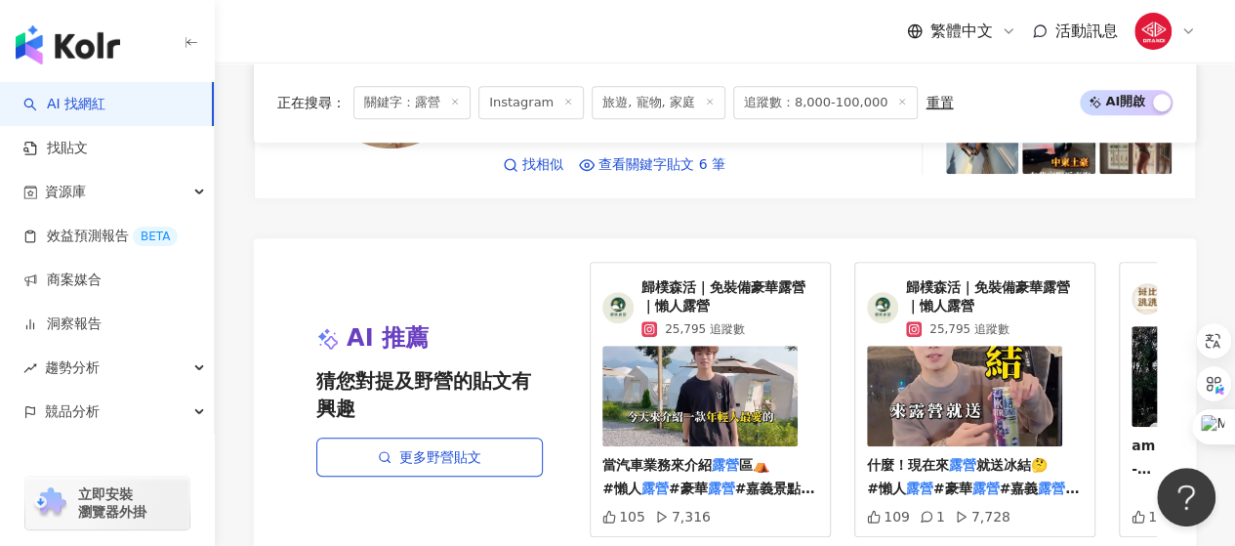
scroll to position [4554, 0]
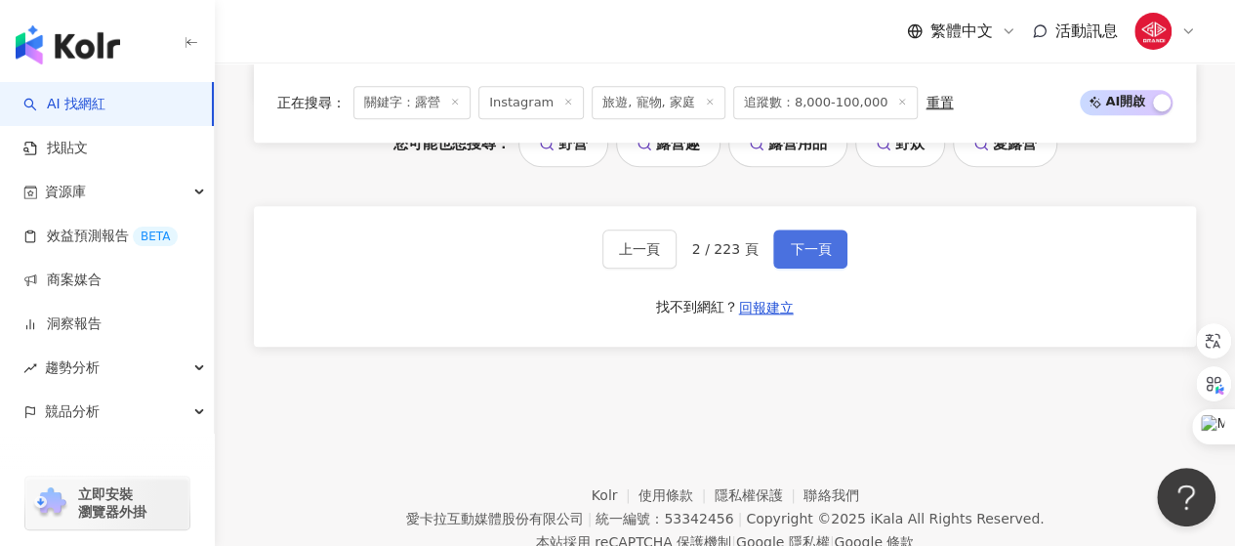
click at [793, 241] on span "下一頁" at bounding box center [810, 249] width 41 height 16
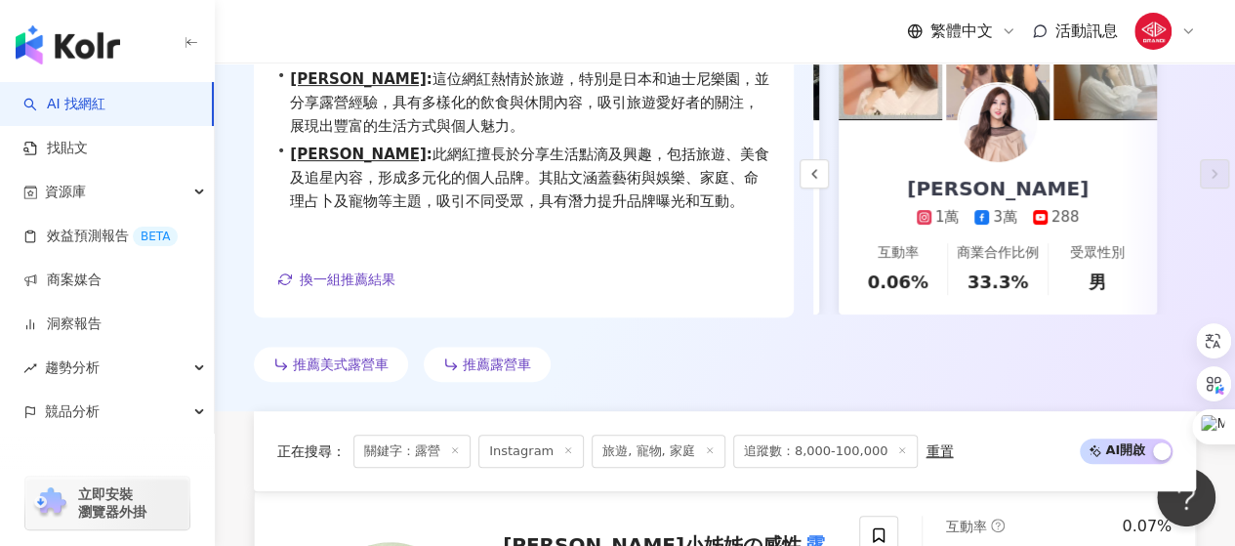
scroll to position [0, 0]
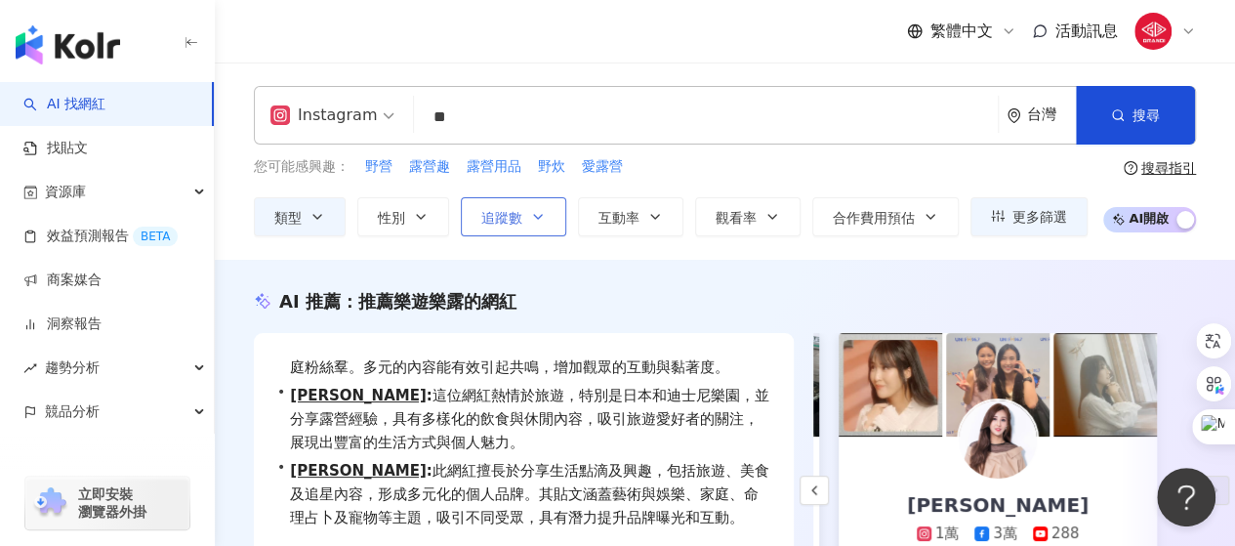
click at [520, 201] on button "追蹤數" at bounding box center [513, 216] width 105 height 39
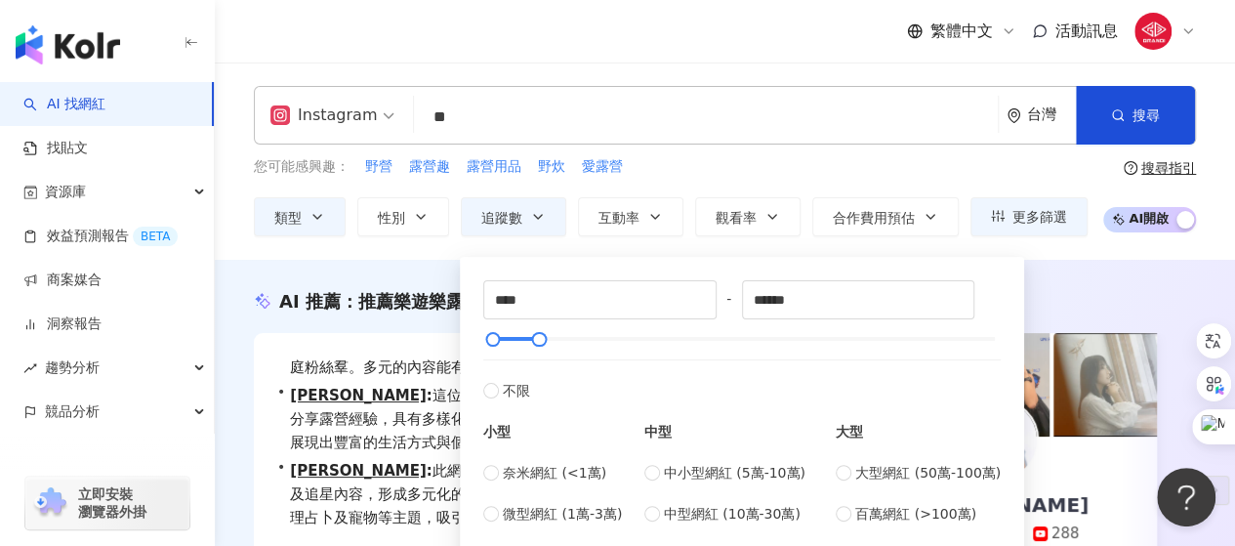
click at [432, 261] on div "AI 推薦 ： 推薦樂遊樂露的網紅 • ???? 正在輸入 : 該網紅在旅遊內容創作上表現突出，特別是露營經驗分享，吸引眾多關注。其日常話題和家庭相關內容也展…" at bounding box center [725, 494] width 1020 height 468
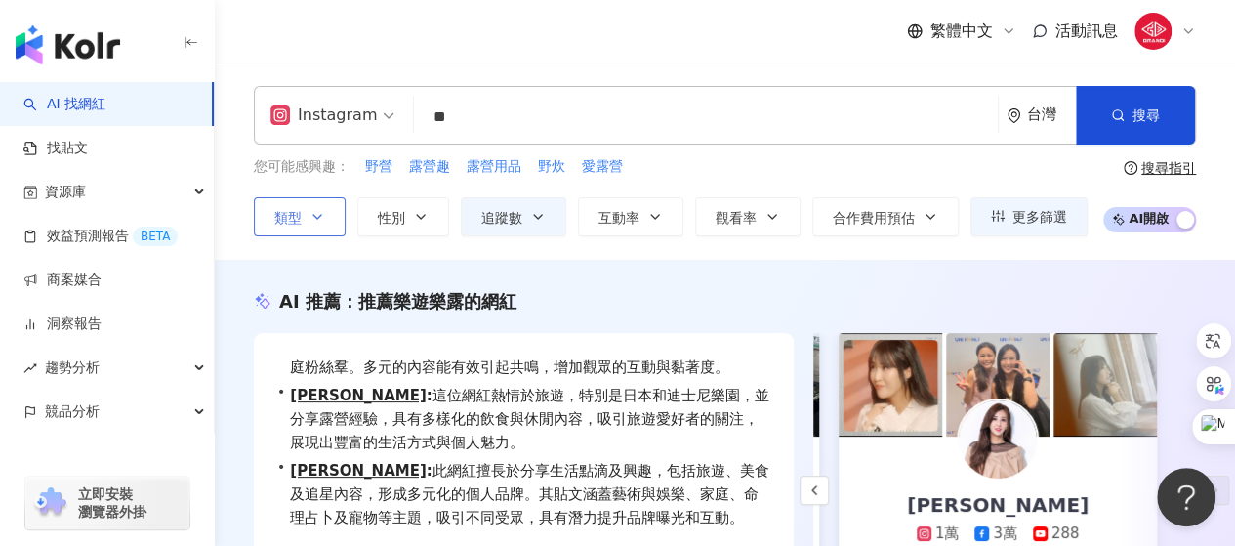
click at [314, 226] on button "類型" at bounding box center [300, 216] width 92 height 39
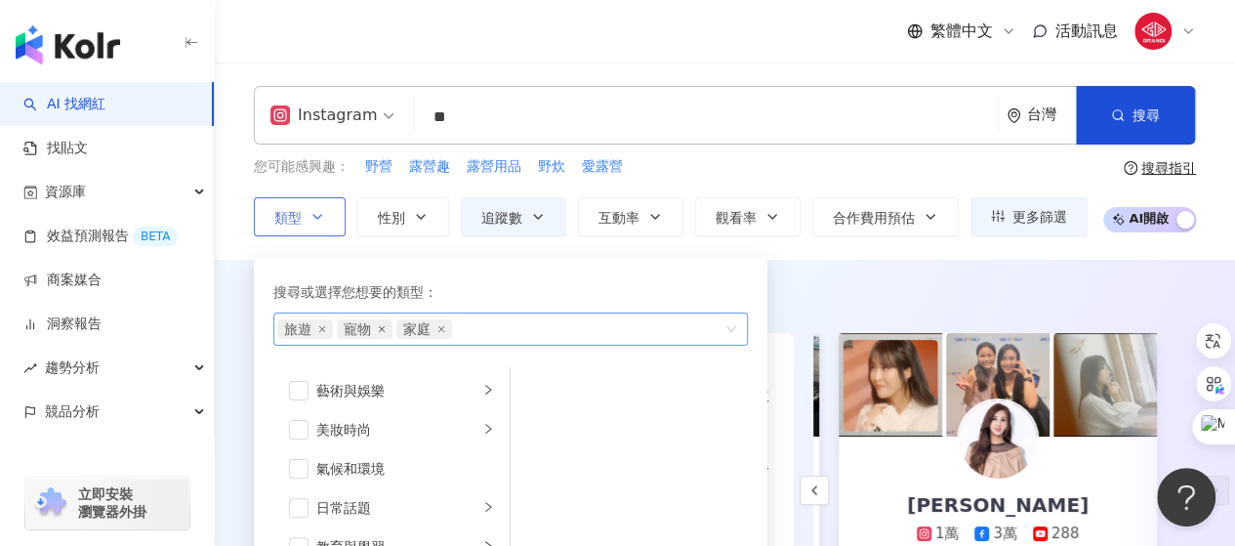
click at [379, 326] on icon "close" at bounding box center [382, 329] width 8 height 8
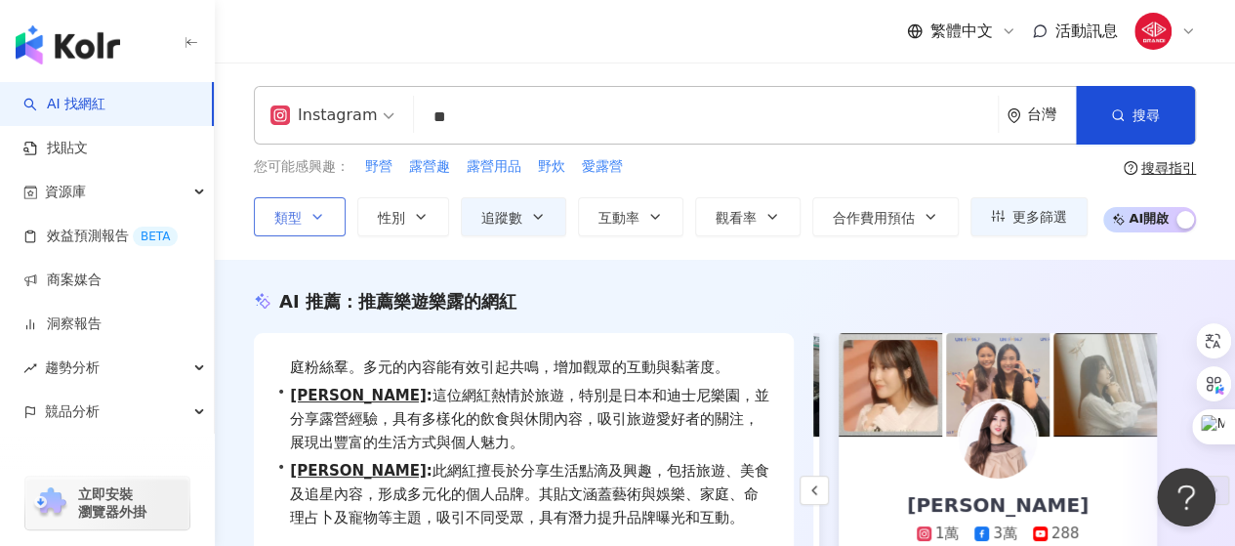
click at [859, 284] on div "AI 推薦 ： 推薦樂遊樂露的網紅 • ???? 正在輸入 : 該網紅在旅遊內容創作上表現突出，特別是露營經驗分享，吸引眾多關注。其日常話題和家庭相關內容也展…" at bounding box center [725, 494] width 1020 height 468
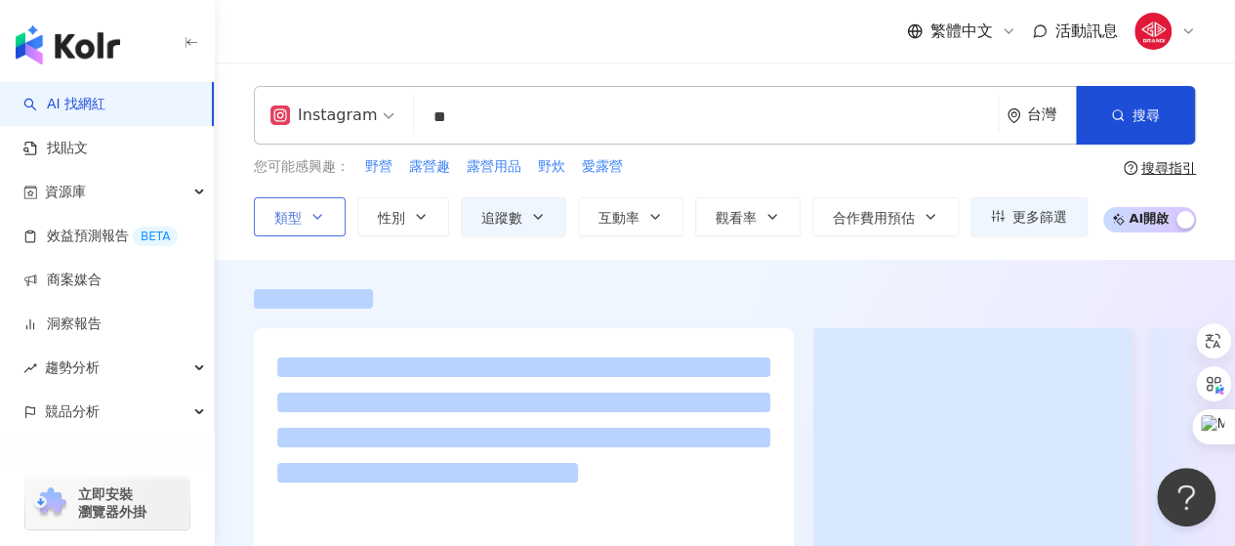
click at [320, 221] on icon "button" at bounding box center [317, 217] width 16 height 16
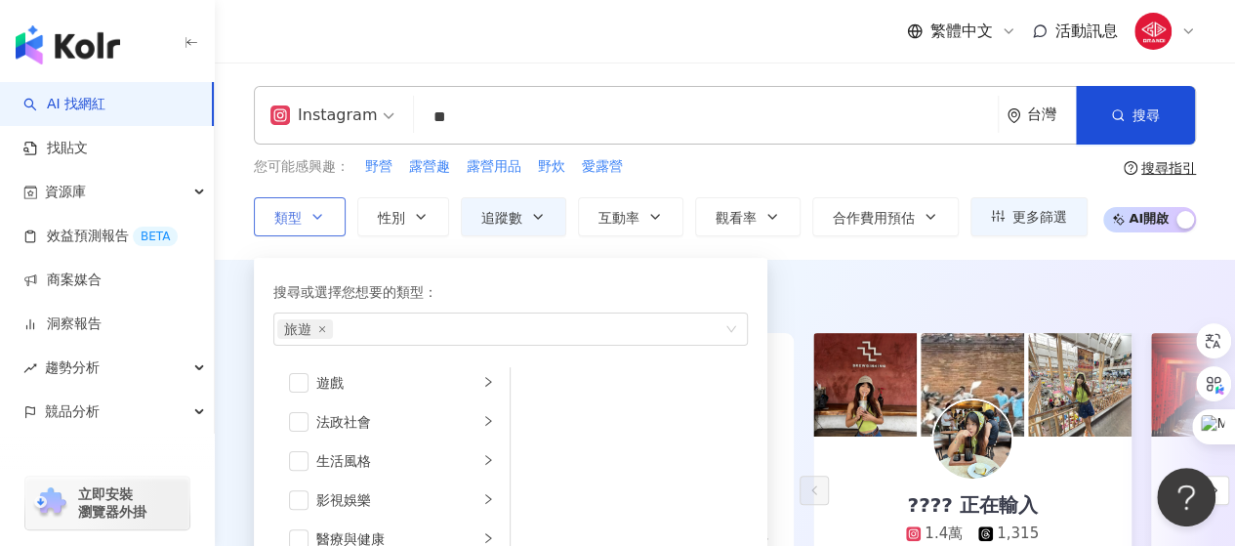
scroll to position [391, 0]
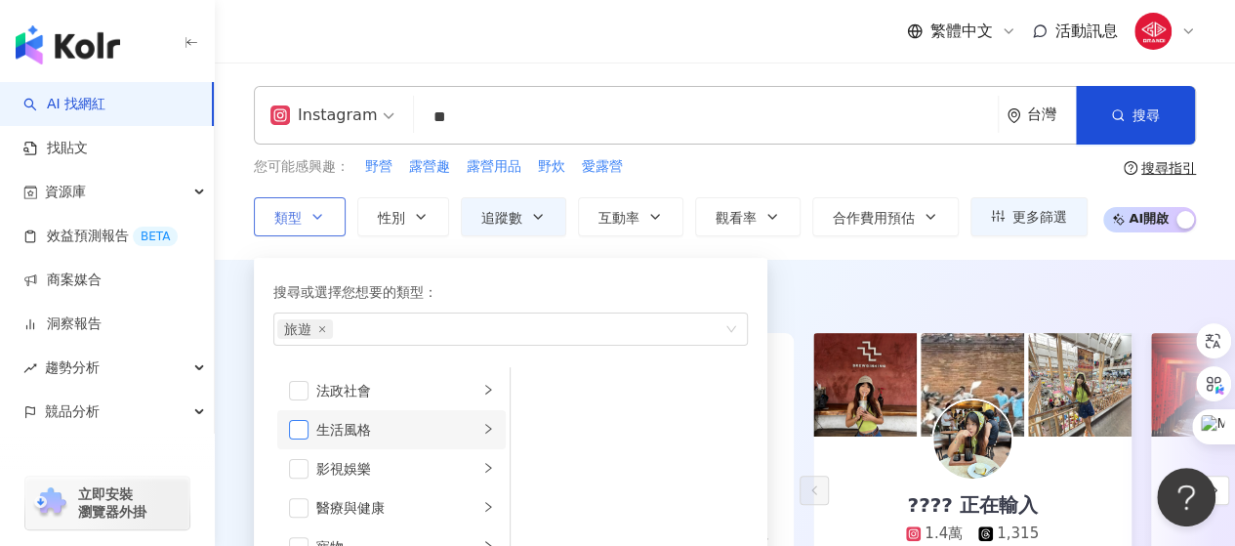
click at [293, 423] on span "button" at bounding box center [299, 430] width 20 height 20
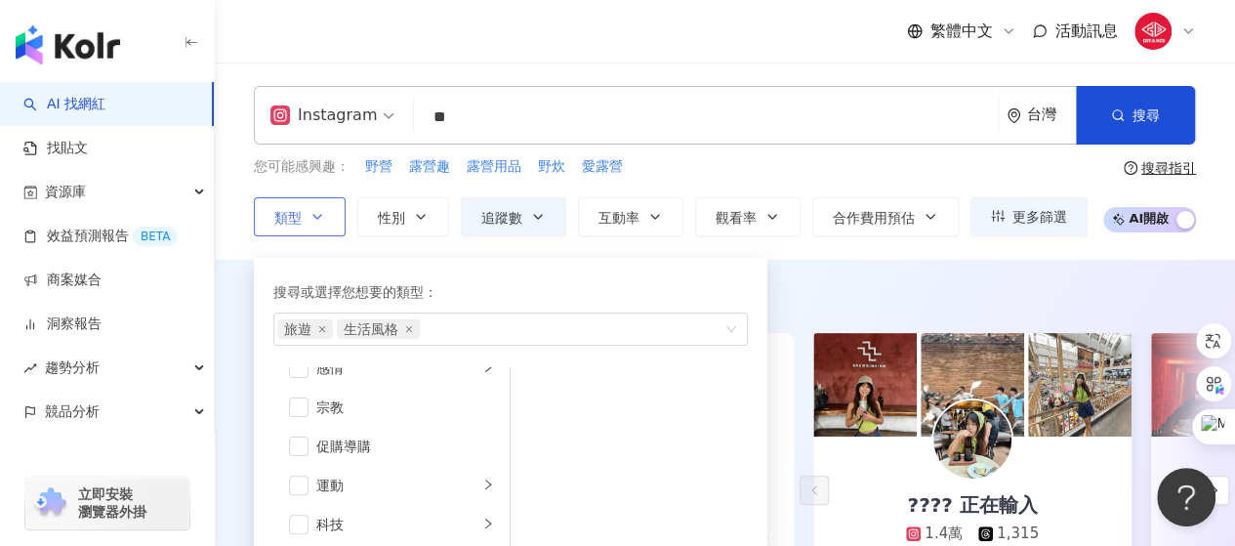
scroll to position [676, 0]
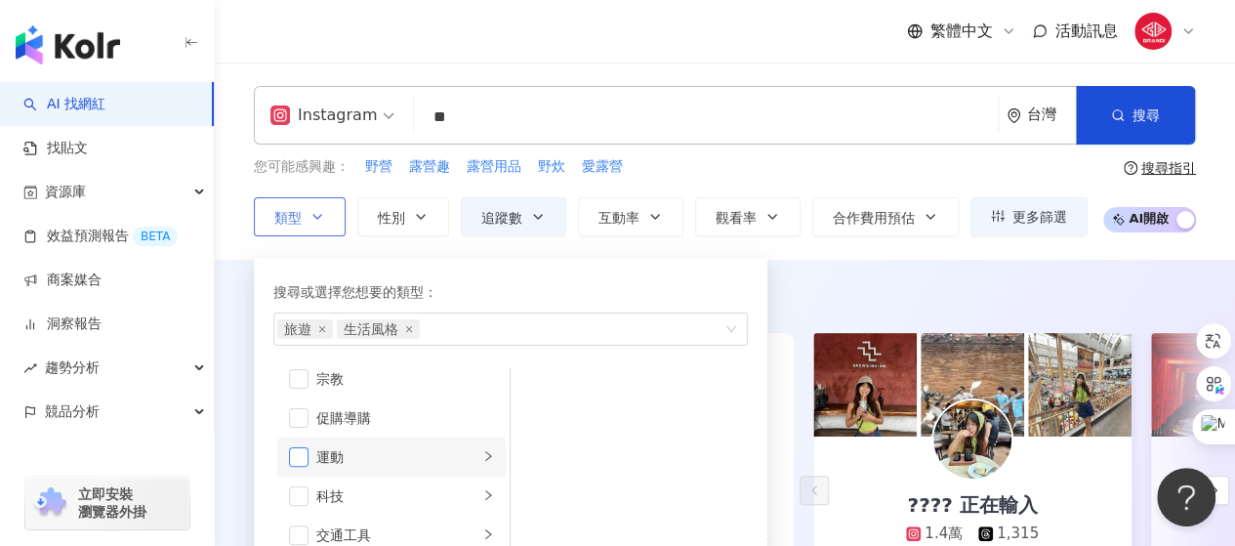
click at [303, 449] on span "button" at bounding box center [299, 457] width 20 height 20
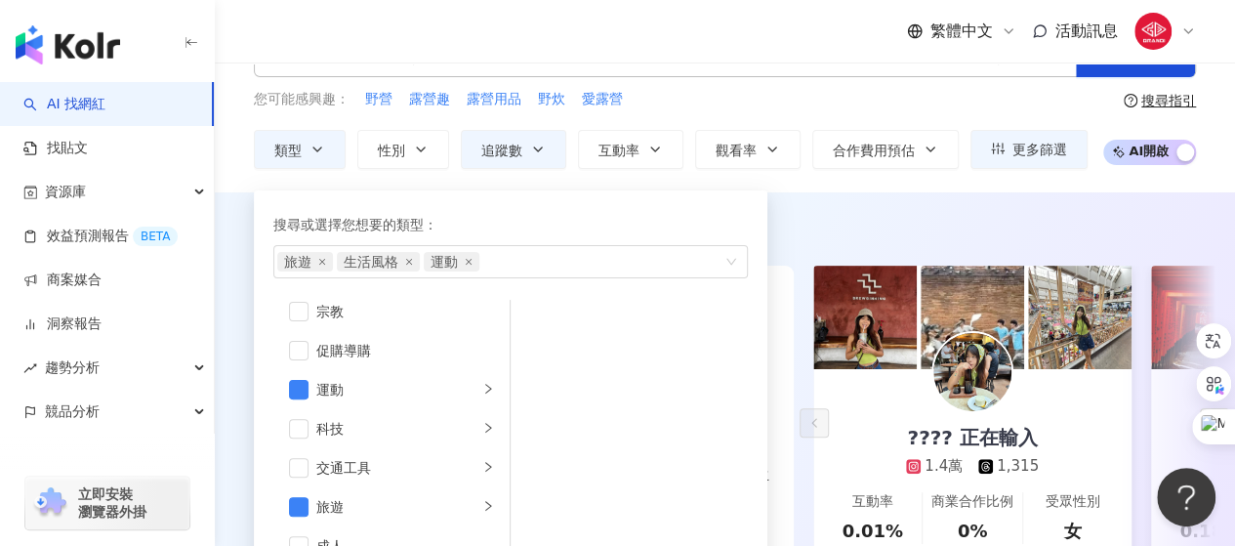
scroll to position [98, 0]
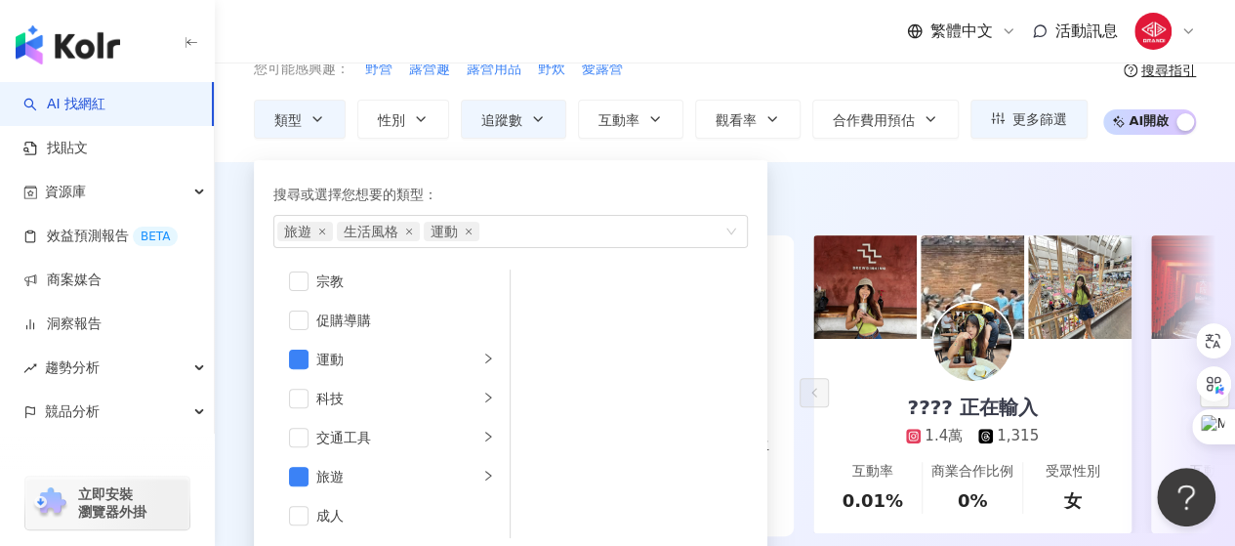
click at [892, 197] on div "AI 推薦 ： 推薦樂遊樂露的網紅" at bounding box center [725, 203] width 942 height 24
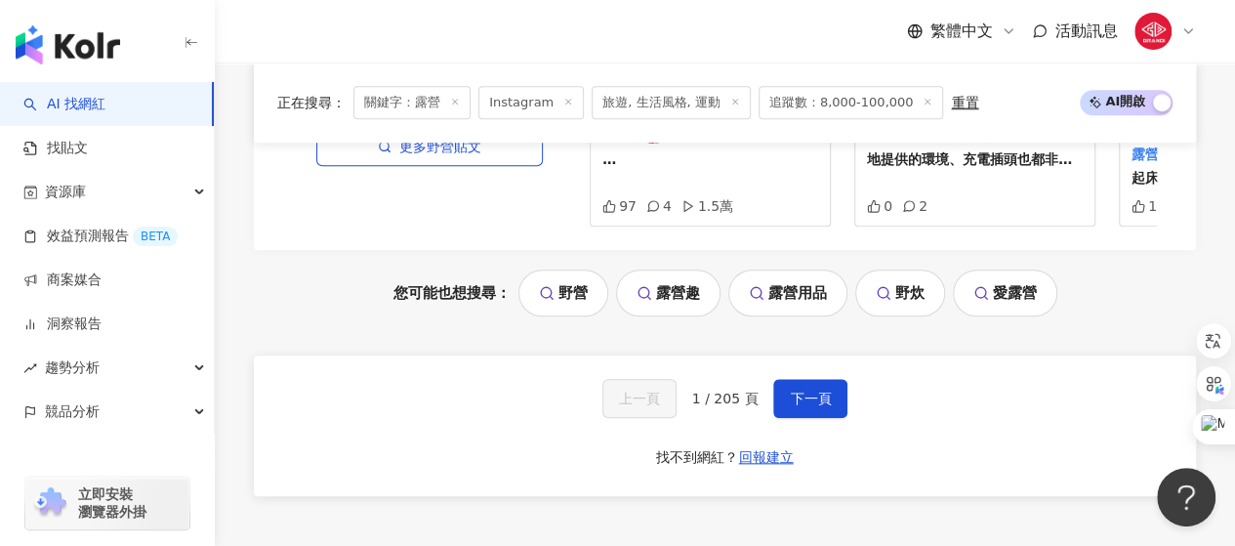
scroll to position [4491, 0]
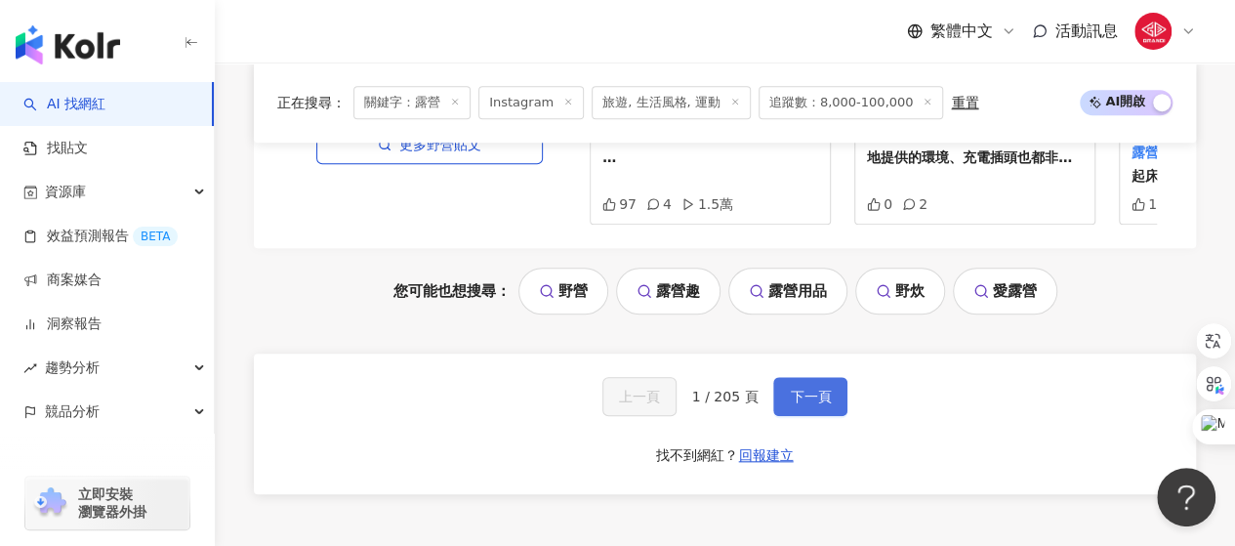
click at [814, 389] on span "下一頁" at bounding box center [810, 397] width 41 height 16
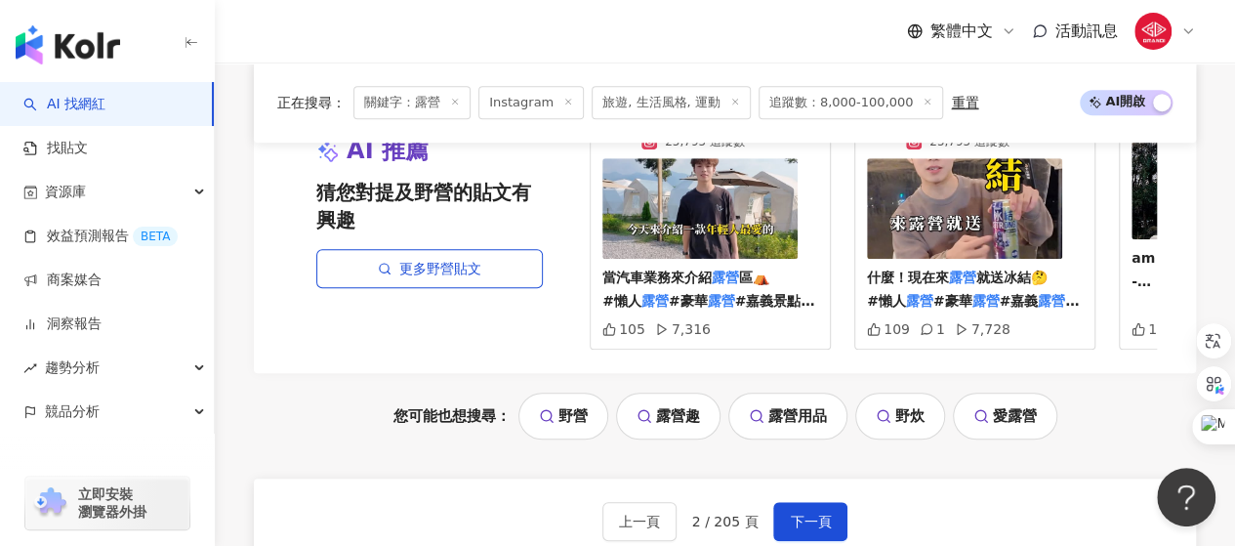
scroll to position [4482, 0]
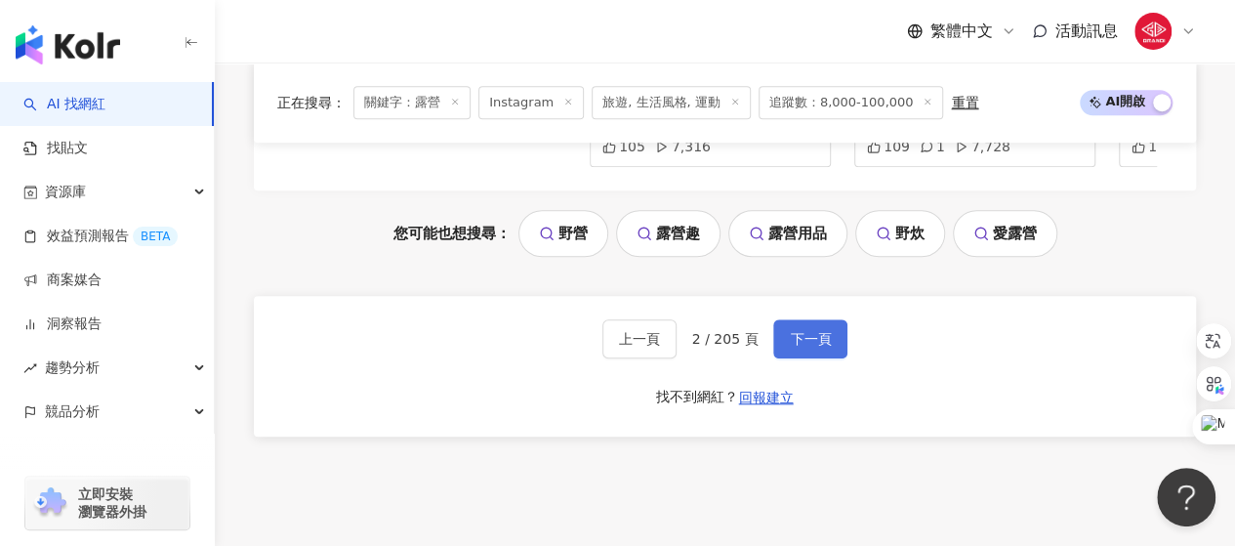
click at [800, 331] on span "下一頁" at bounding box center [810, 339] width 41 height 16
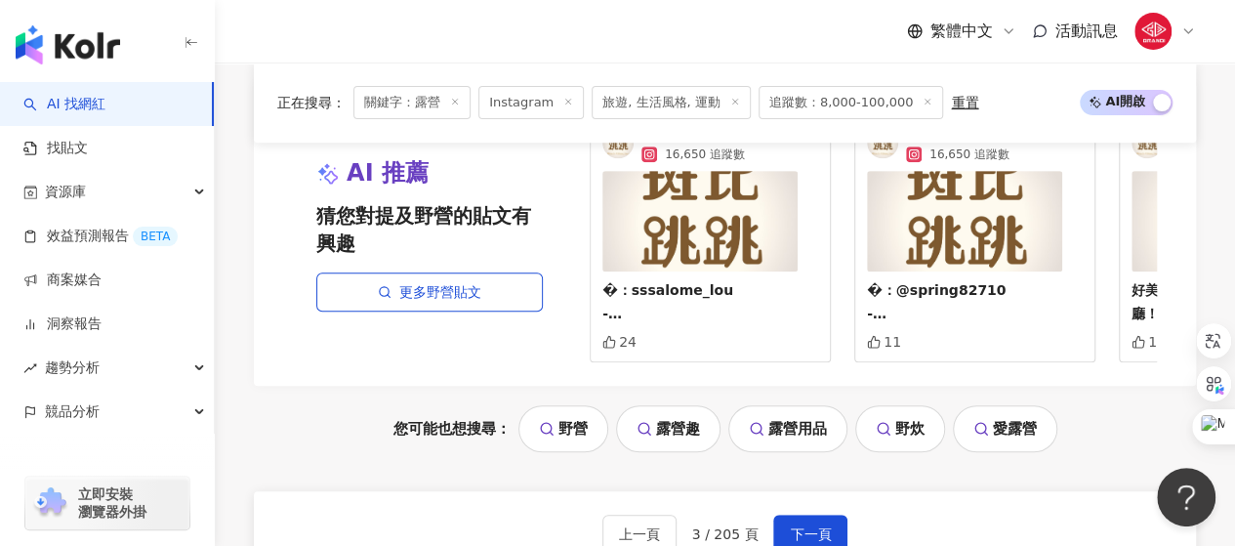
scroll to position [4387, 0]
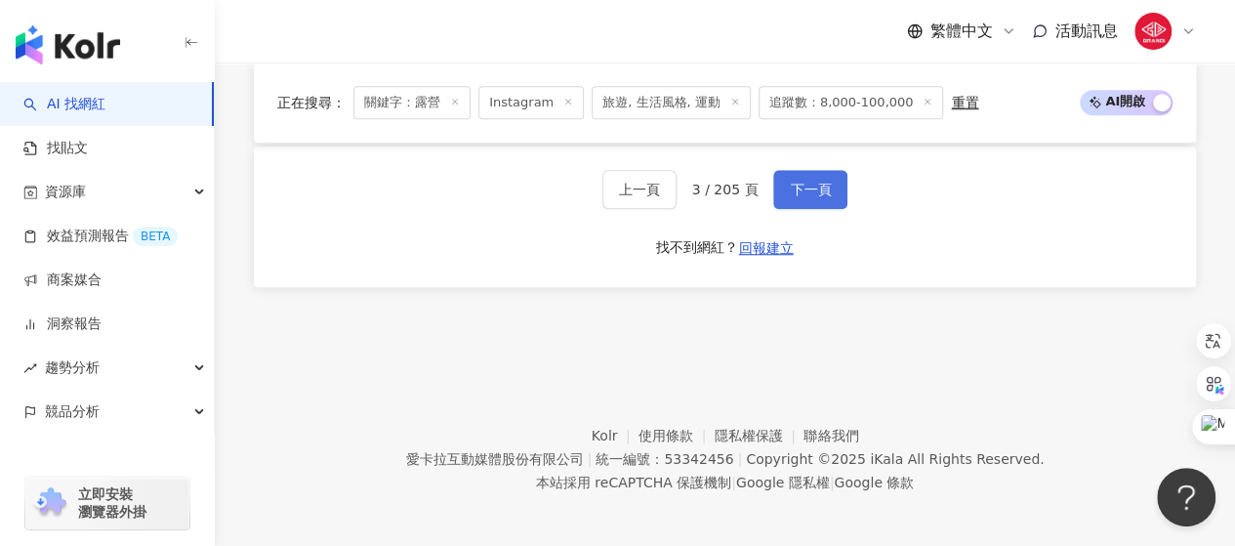
click at [812, 188] on span "下一頁" at bounding box center [810, 190] width 41 height 16
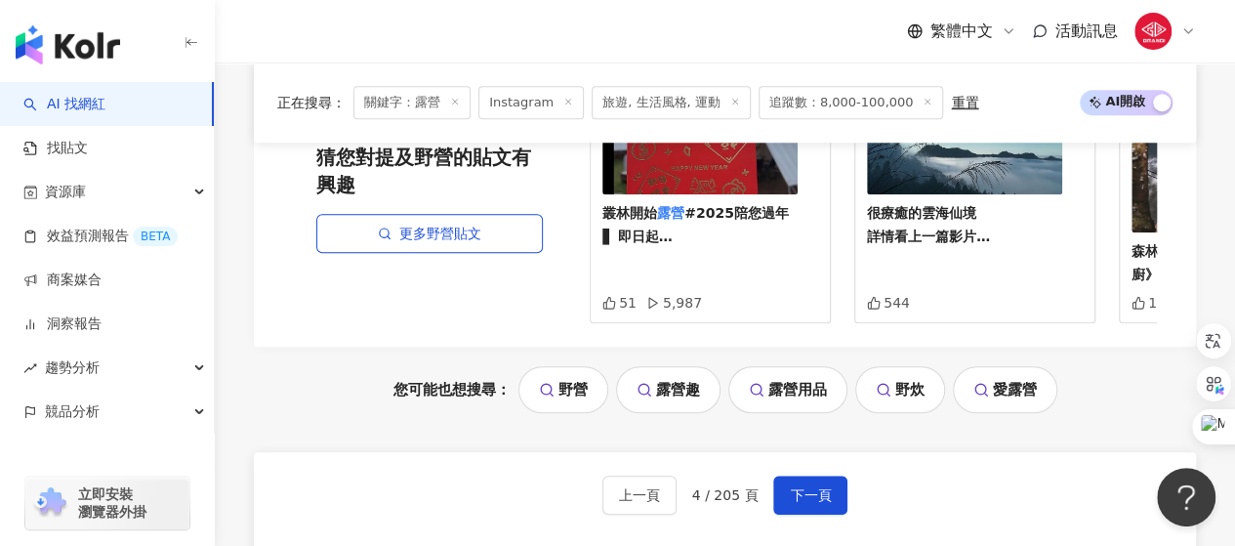
scroll to position [4400, 0]
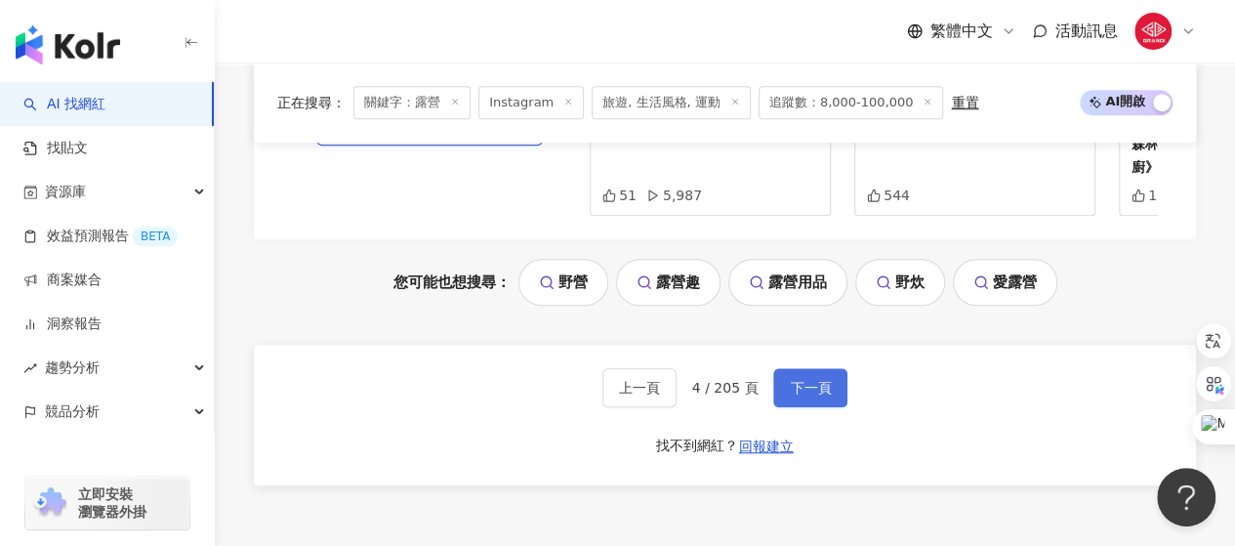
click at [801, 368] on button "下一頁" at bounding box center [810, 387] width 74 height 39
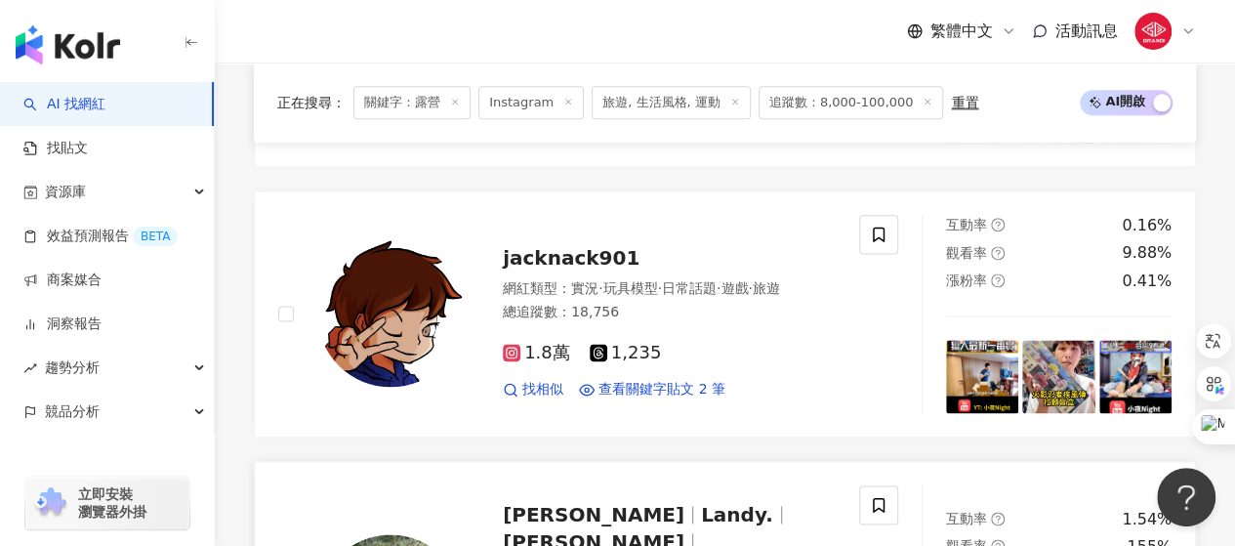
scroll to position [1404, 0]
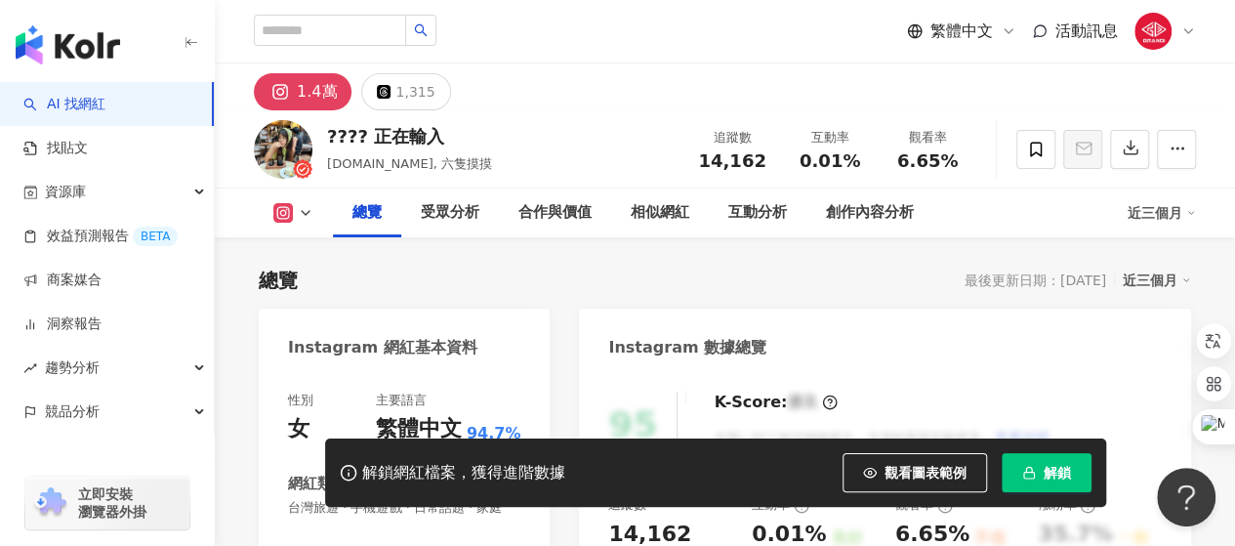
scroll to position [195, 0]
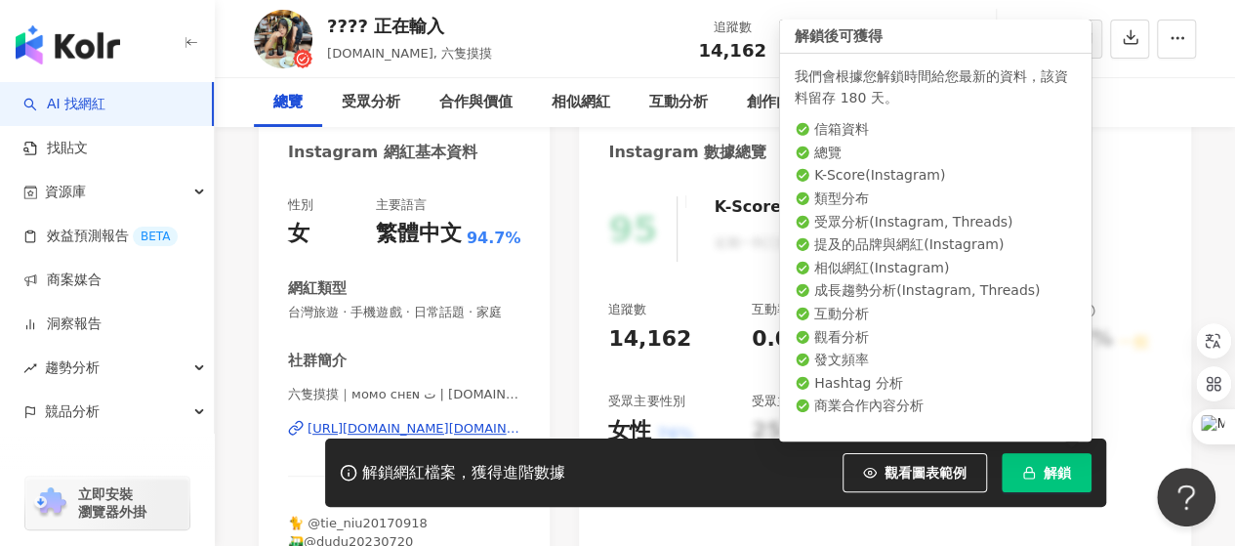
click at [1026, 480] on span "button" at bounding box center [1029, 473] width 14 height 16
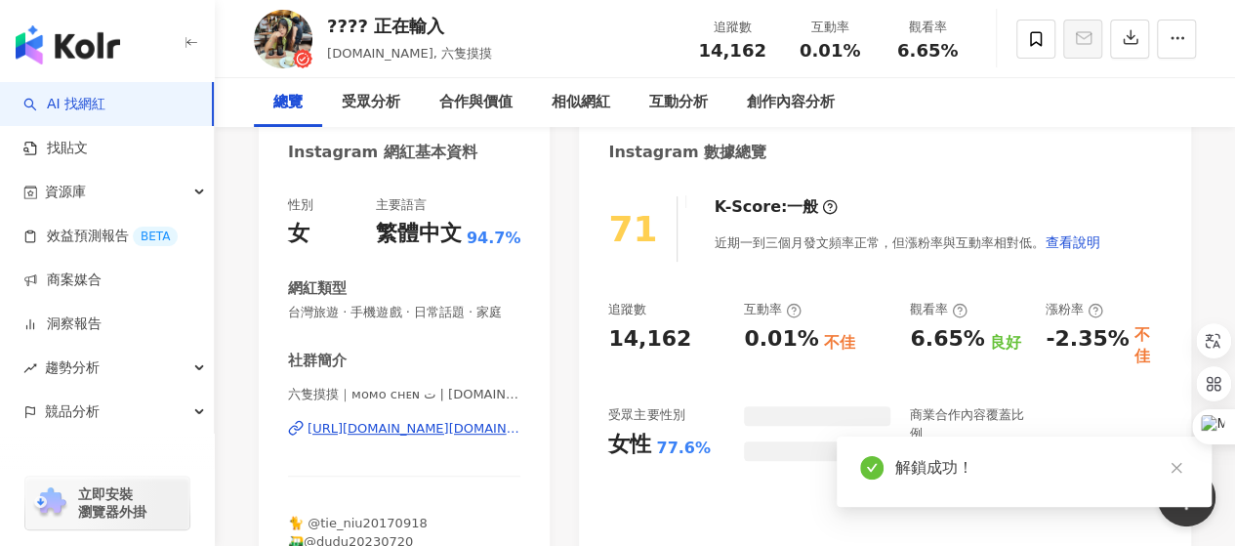
scroll to position [98, 0]
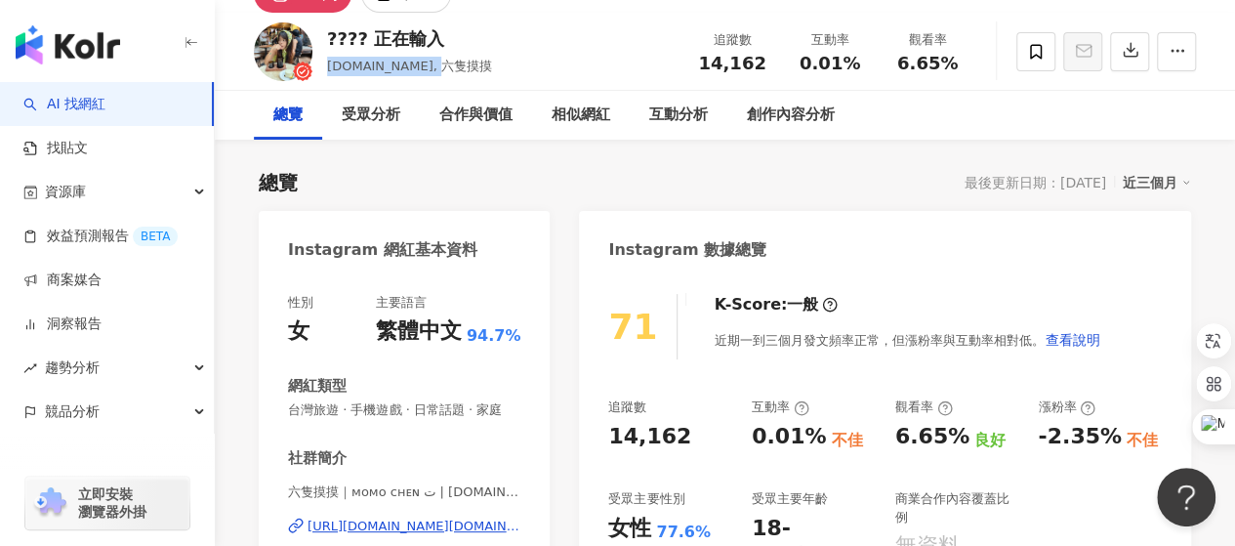
drag, startPoint x: 438, startPoint y: 66, endPoint x: 326, endPoint y: 63, distance: 112.3
click at [327, 63] on span "momochen.com.tw, 六隻摸摸" at bounding box center [409, 66] width 165 height 15
copy span "momochen.com.tw"
click at [556, 178] on div "總覽 最後更新日期：2025/10/5 近三個月" at bounding box center [725, 182] width 932 height 27
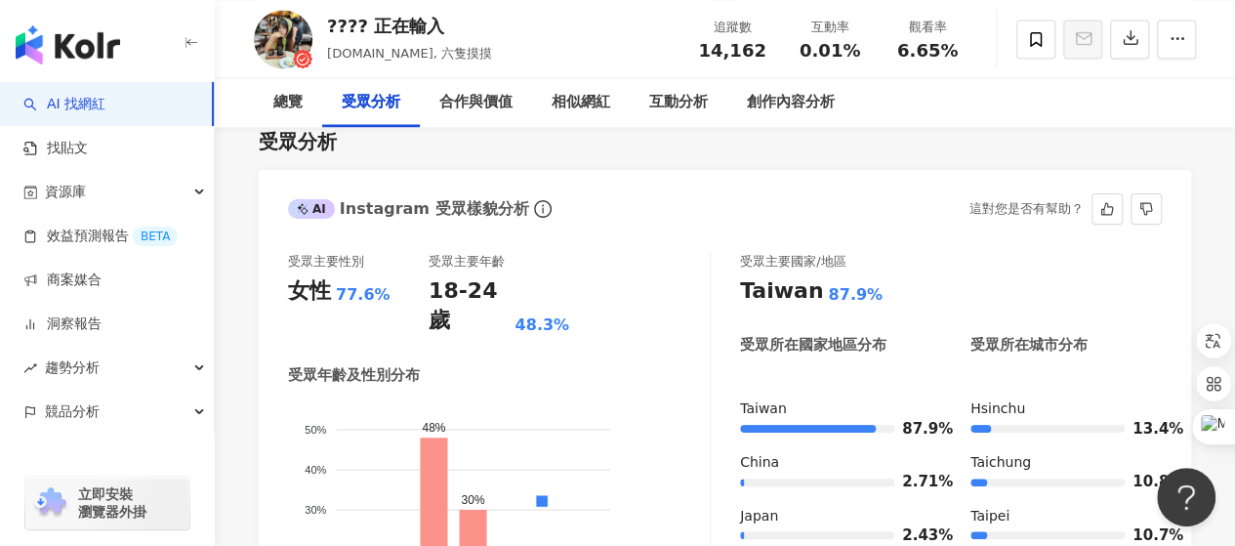
scroll to position [1562, 0]
